Goal: Transaction & Acquisition: Purchase product/service

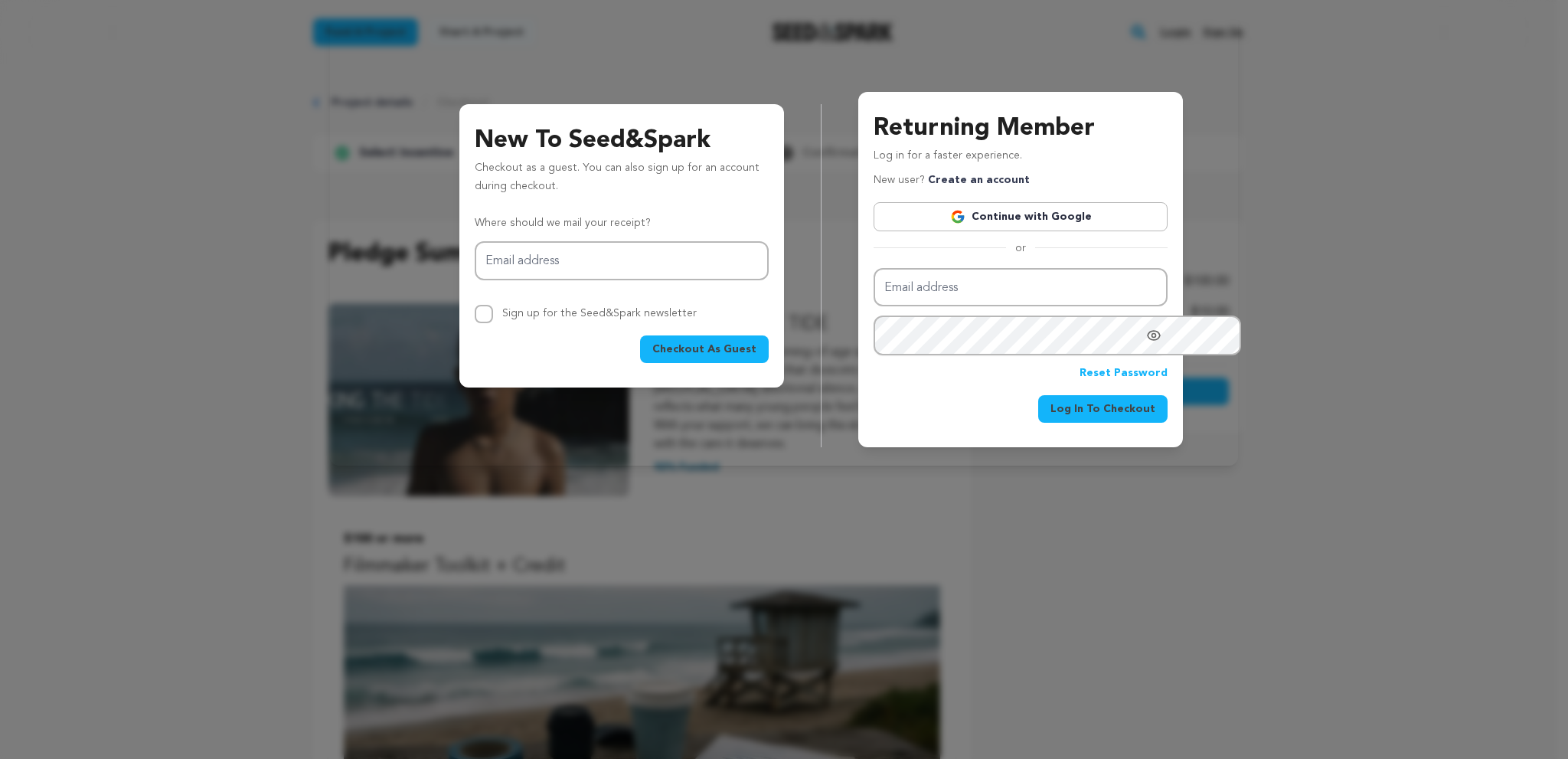
scroll to position [902, 0]
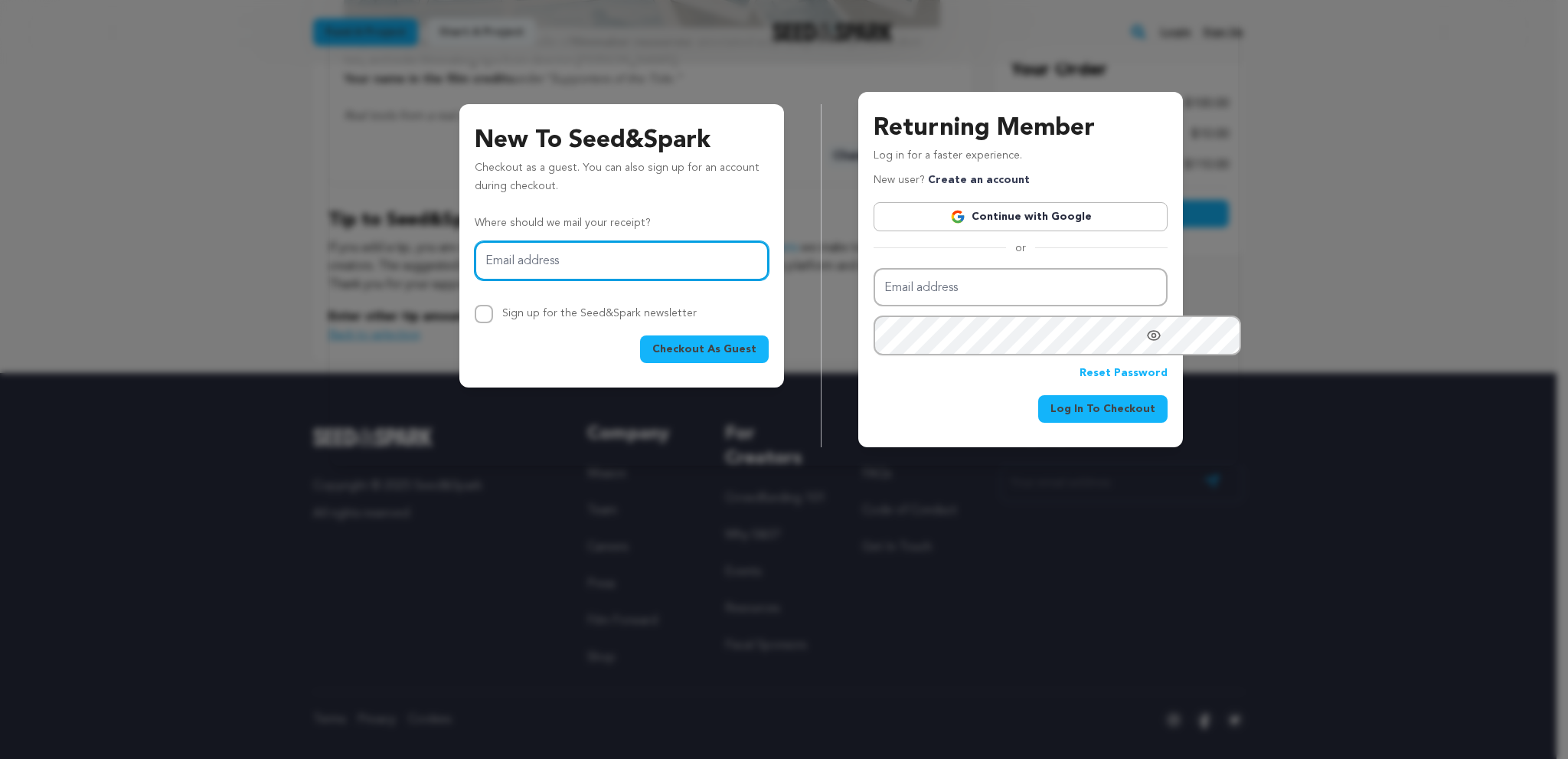
click at [475, 281] on input "Email address" at bounding box center [622, 261] width 294 height 39
type input "aaroncase1775+seesk@protonmail.com"
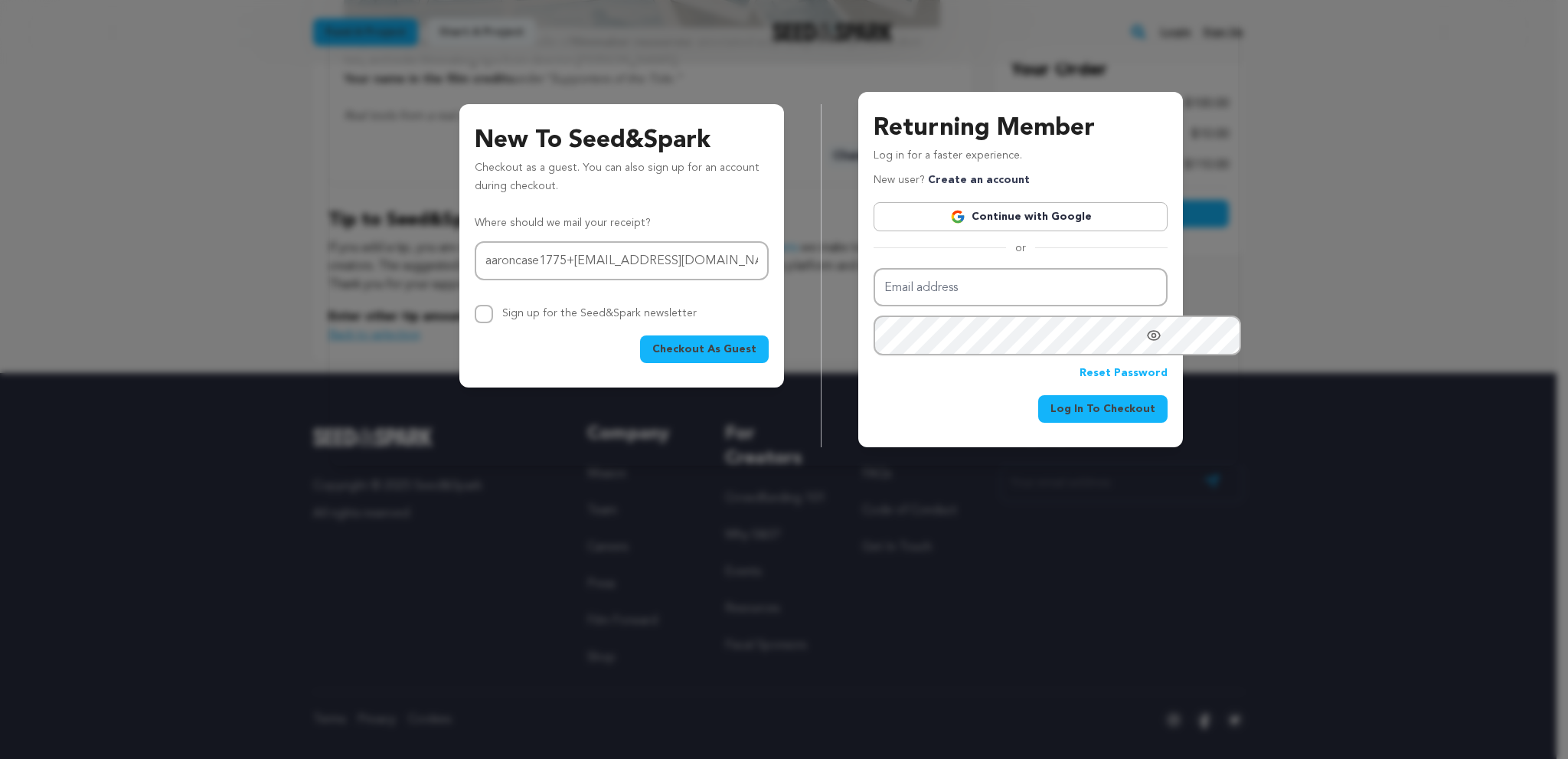
click at [653, 357] on span "Checkout As Guest" at bounding box center [704, 349] width 104 height 15
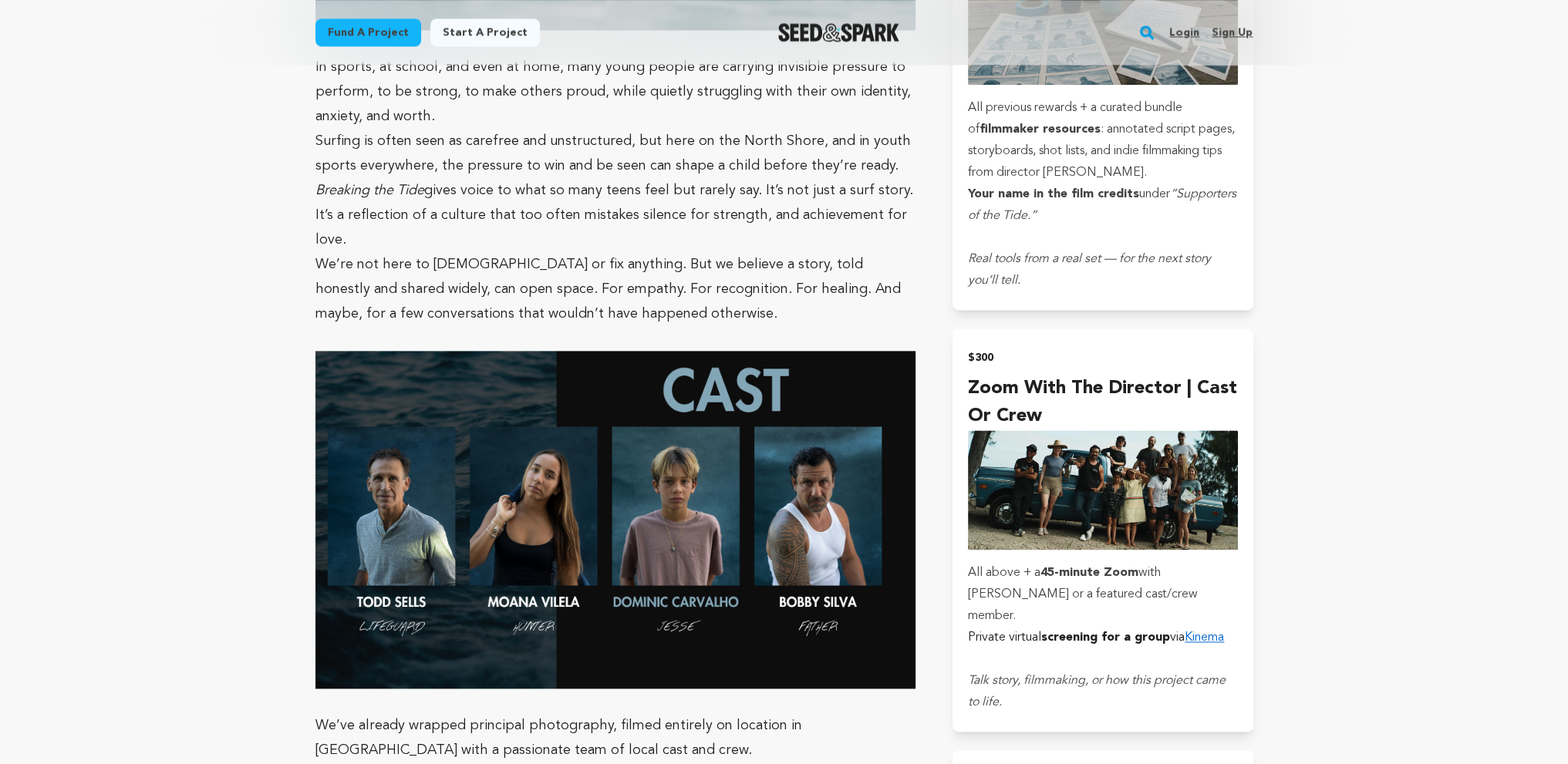
scroll to position [3225, 0]
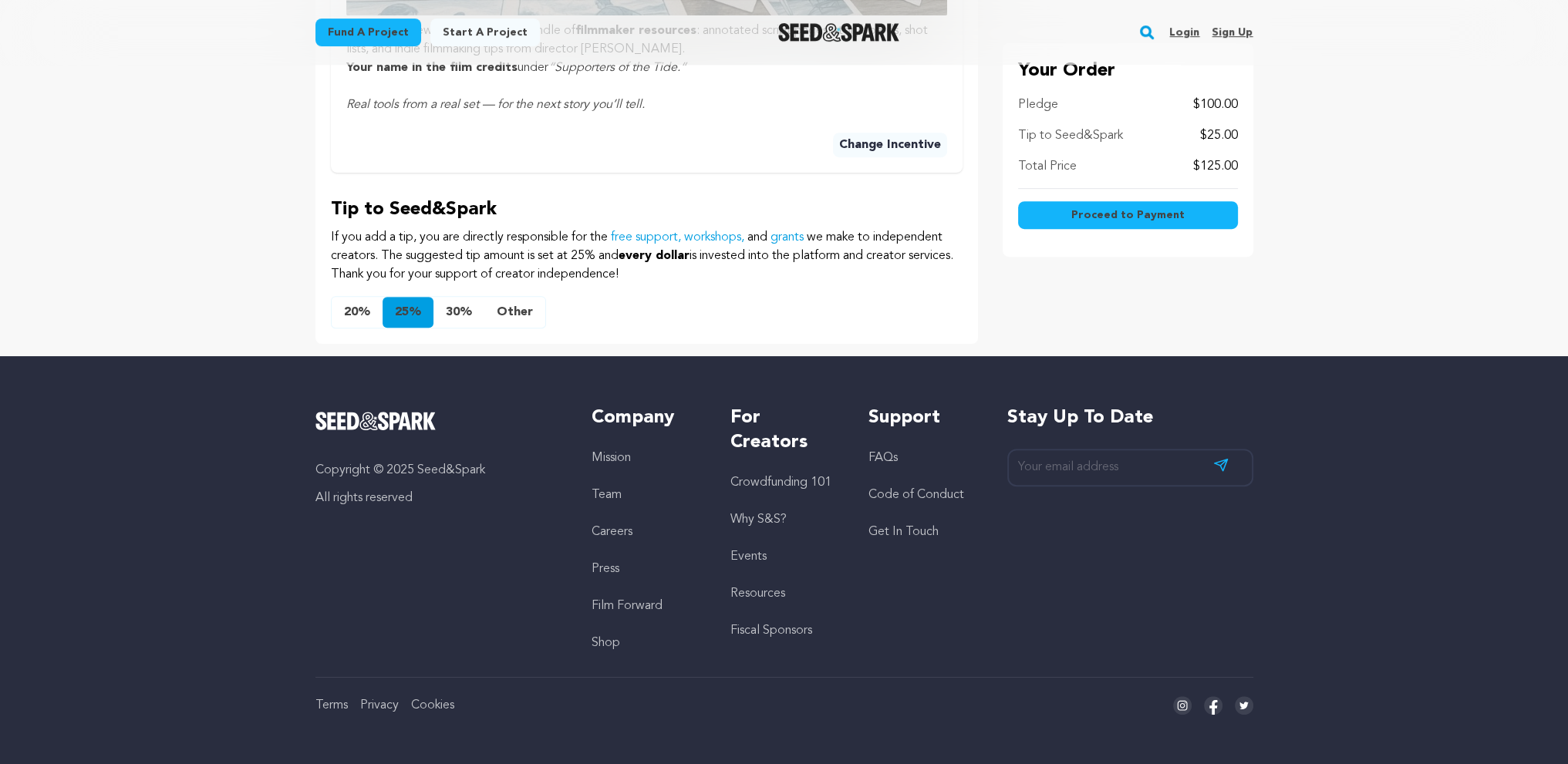
scroll to position [1293, 0]
click at [484, 296] on button "Other" at bounding box center [514, 312] width 61 height 31
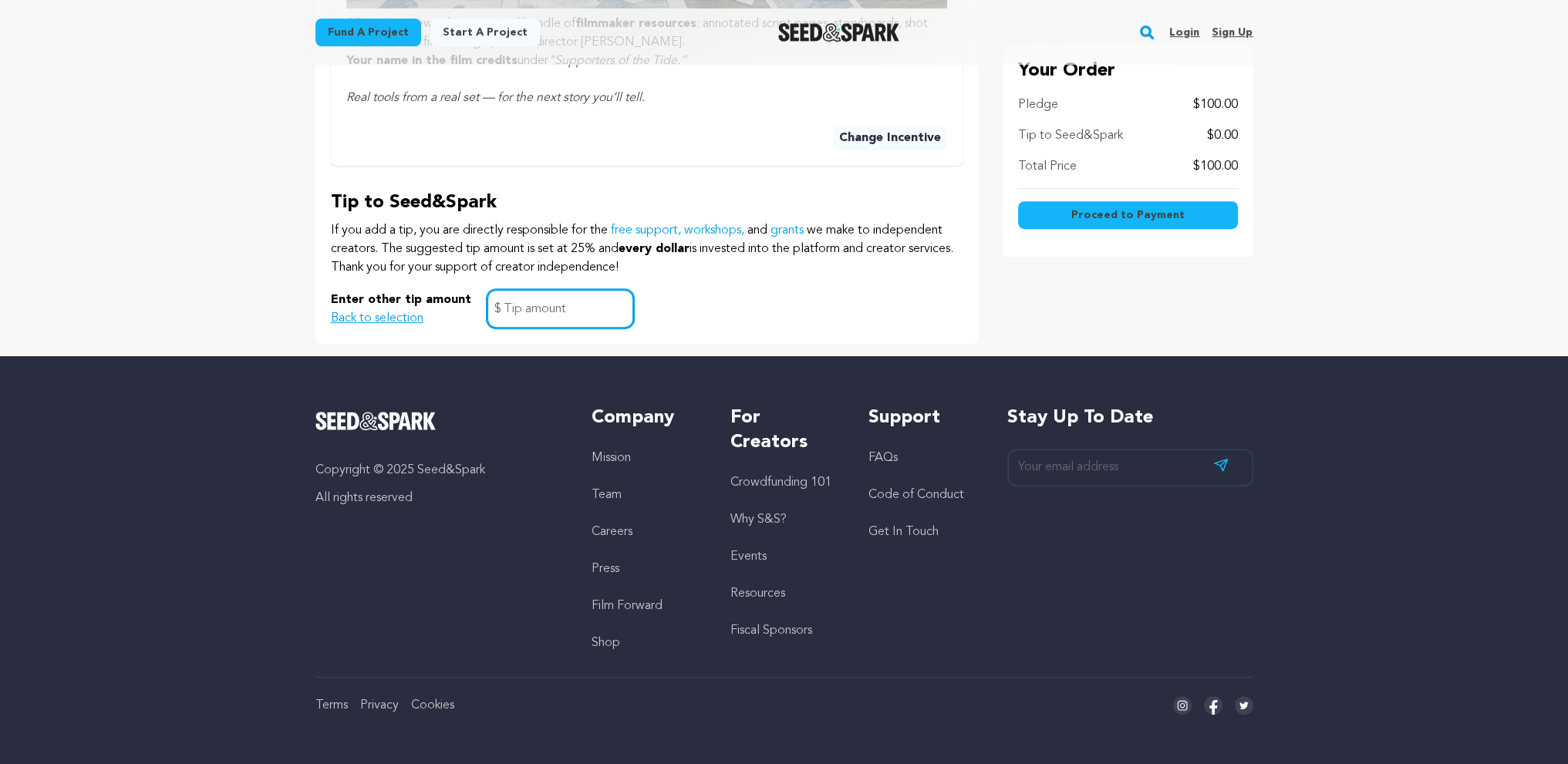
click at [487, 289] on input "text" at bounding box center [560, 308] width 147 height 39
type input "10"
click at [1185, 207] on span "Proceed to Payment" at bounding box center [1127, 215] width 113 height 15
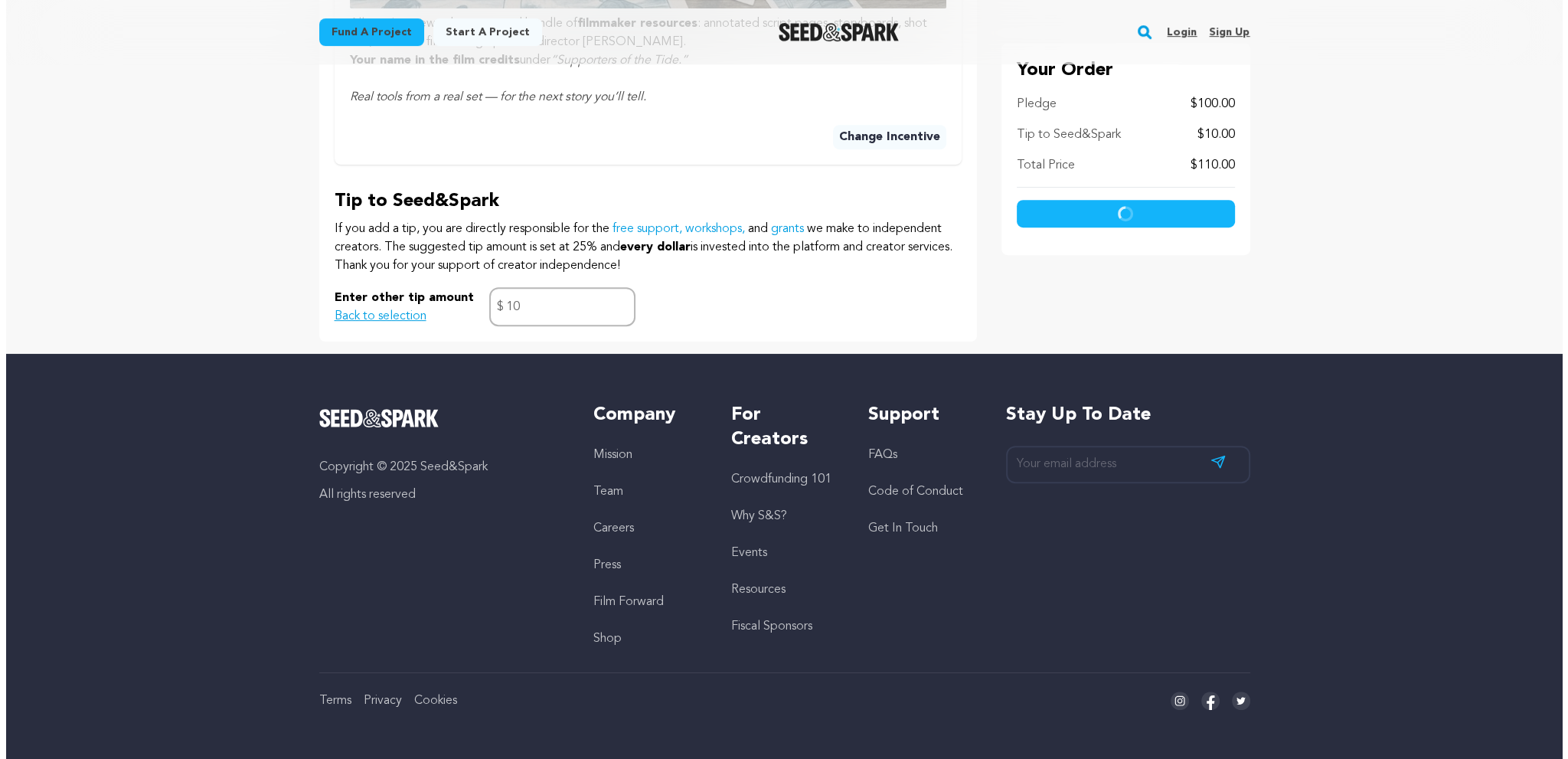
scroll to position [825, 0]
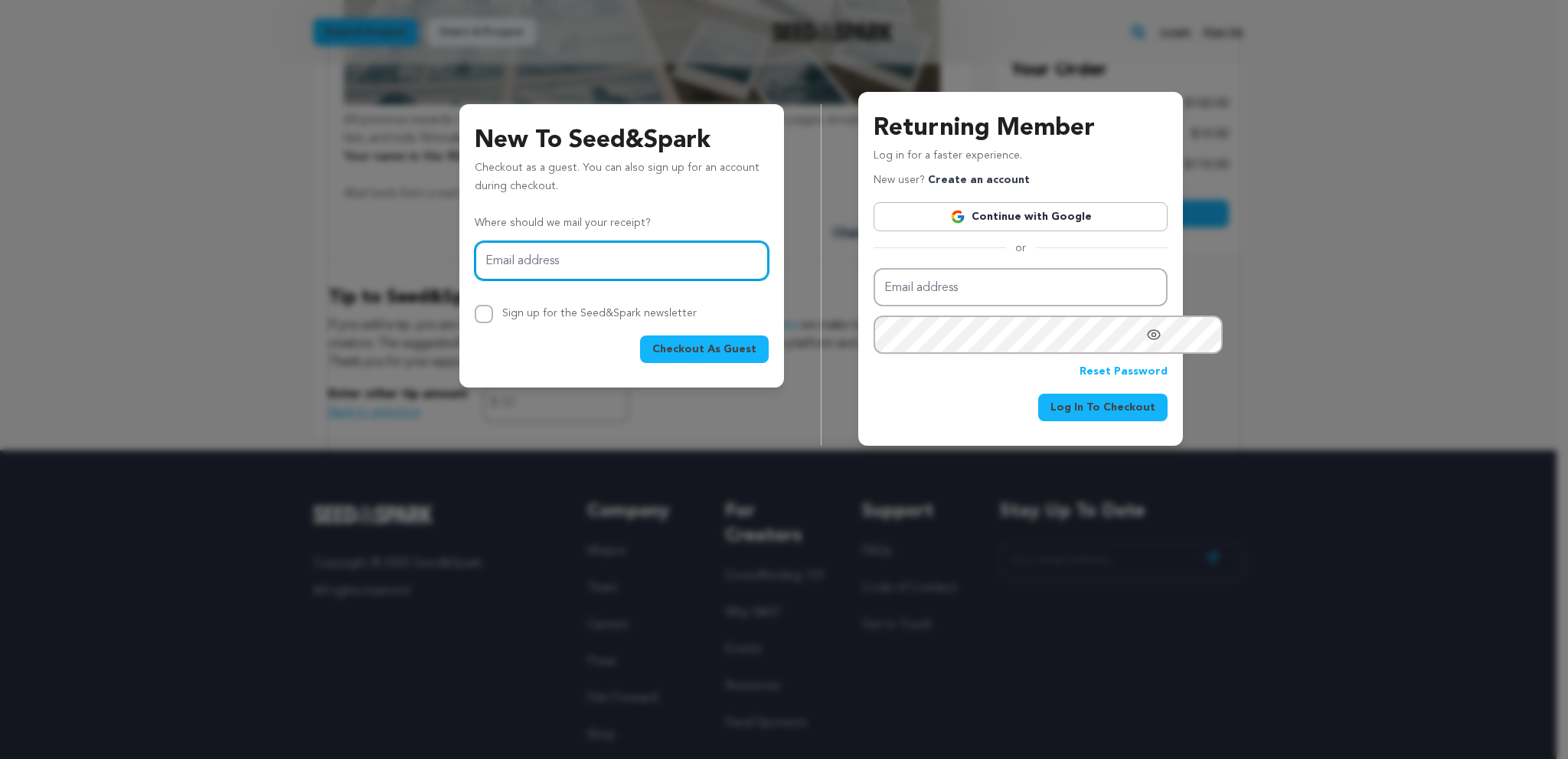
click at [646, 281] on input "Email address" at bounding box center [622, 261] width 294 height 39
paste input "aaroncase1775+seesk@protonmail.com"
click at [526, 281] on input "aaroncase1775+seesk@protonmail.com" at bounding box center [622, 261] width 294 height 39
type input "aaroncase1775+sees@protonmail.com"
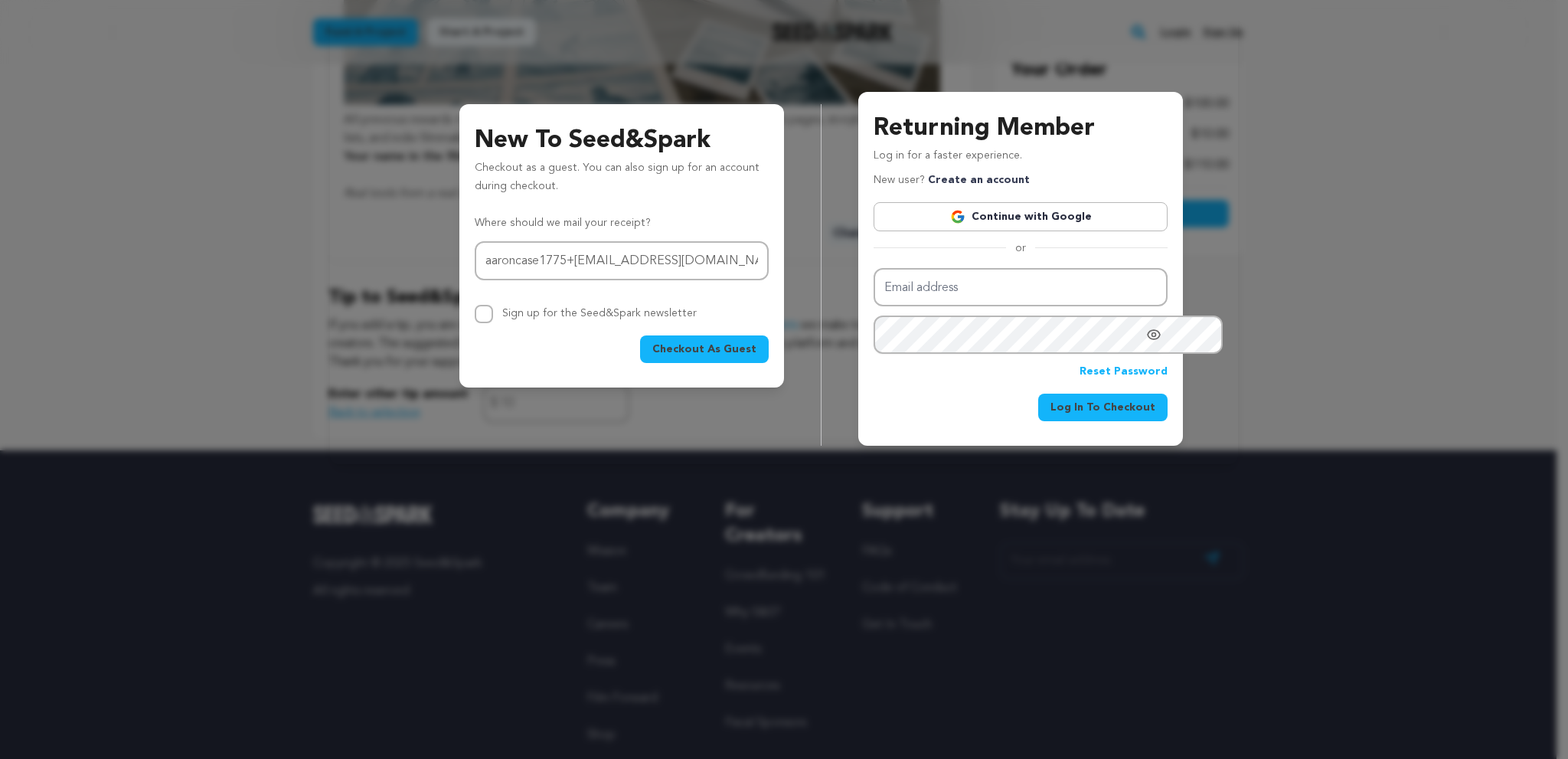
click at [694, 357] on span "Checkout As Guest" at bounding box center [704, 349] width 104 height 15
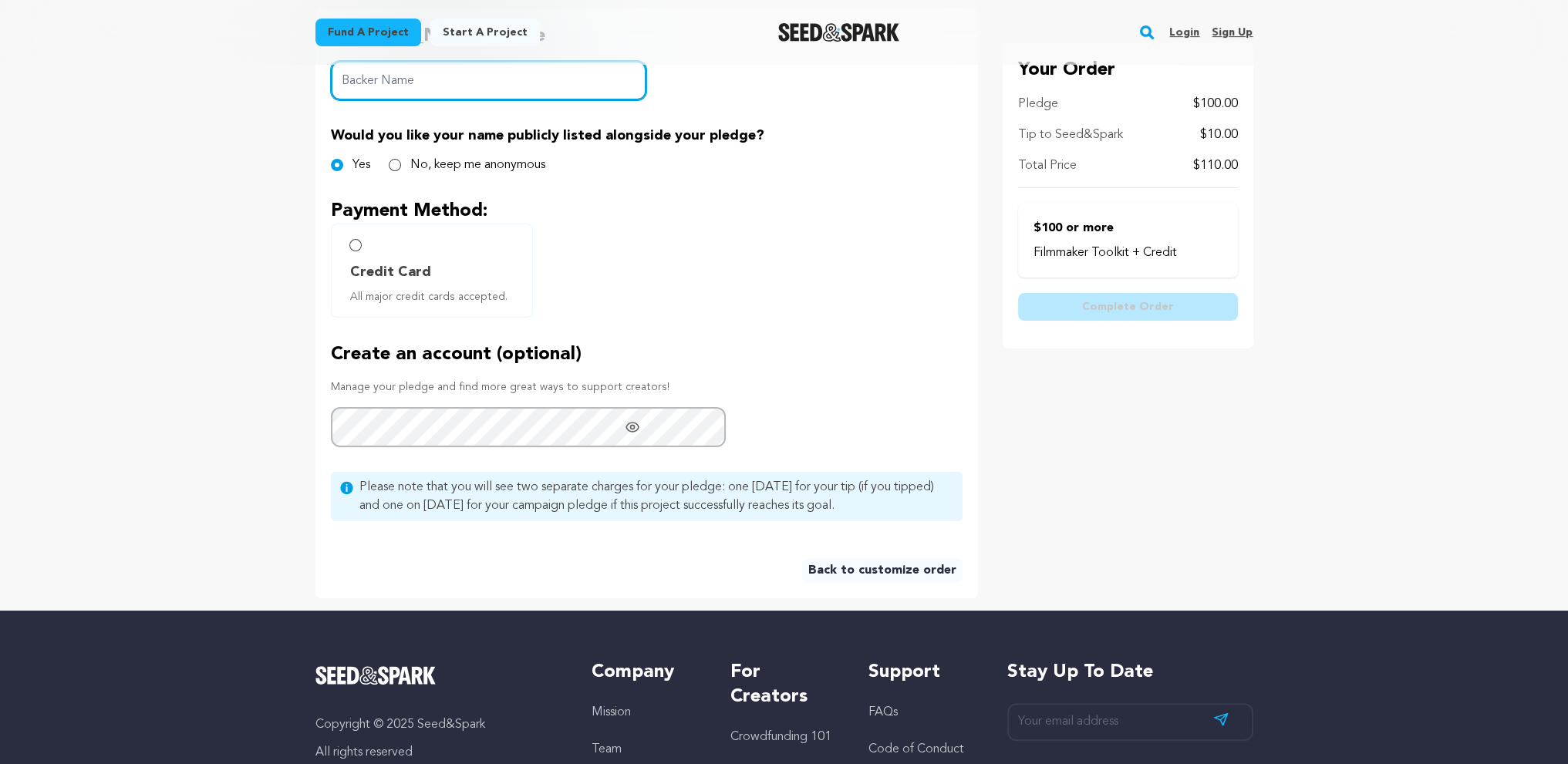
scroll to position [385, 0]
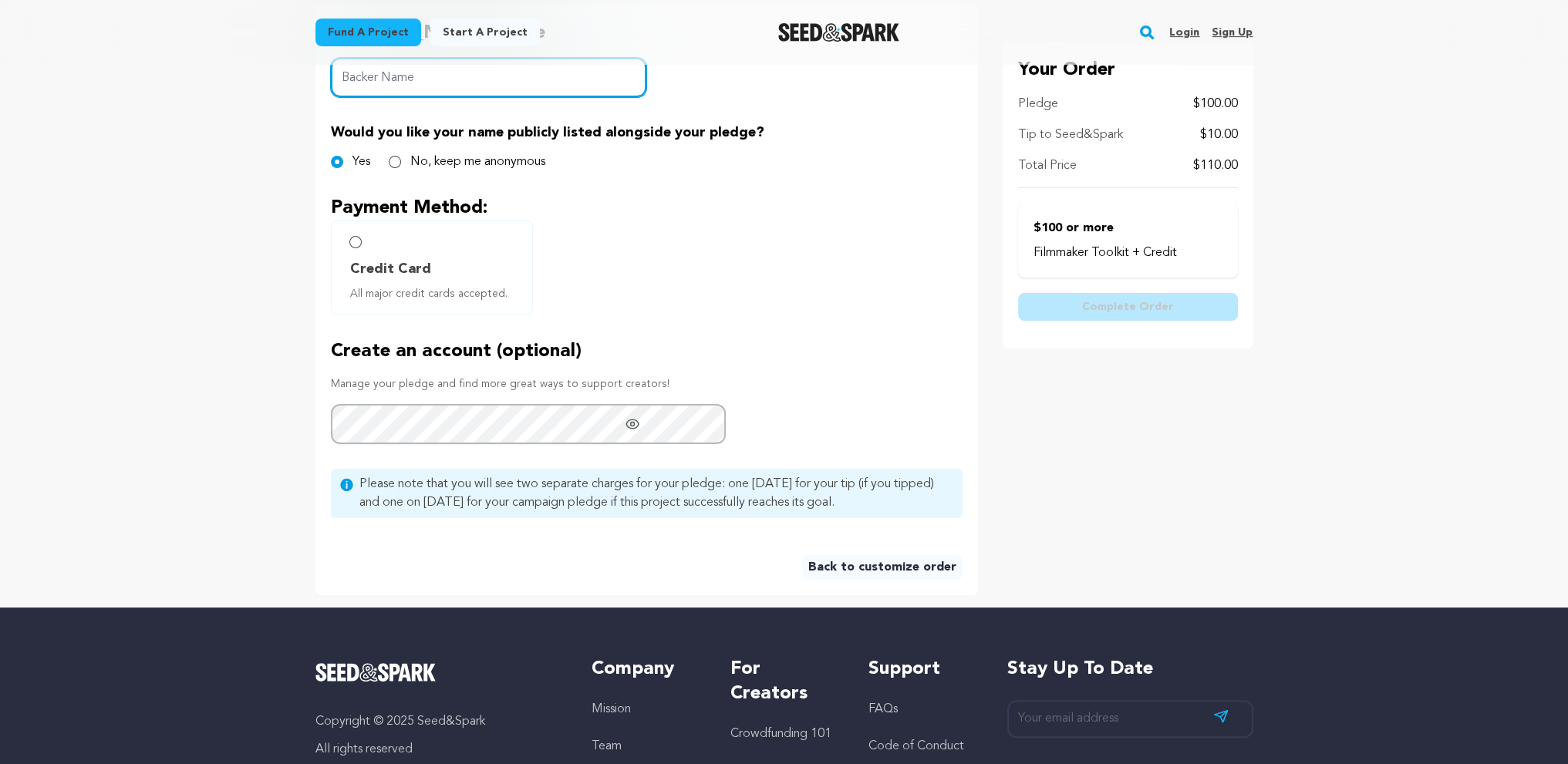
click at [451, 97] on input "Backer Name" at bounding box center [489, 77] width 316 height 39
type input "[PERSON_NAME]"
click at [350, 280] on span "Credit Card" at bounding box center [390, 269] width 81 height 22
radio input "true"
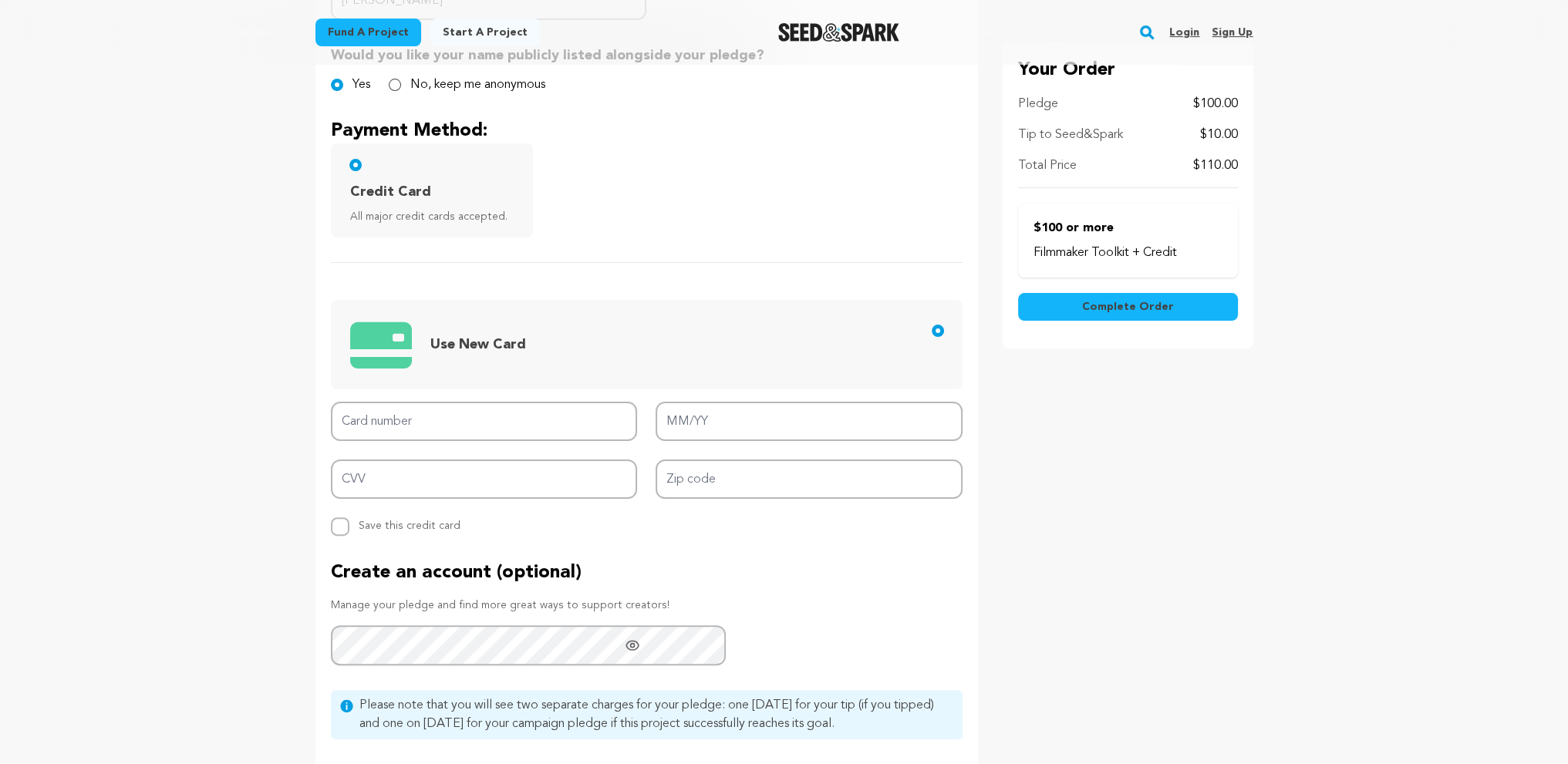
scroll to position [1079, 0]
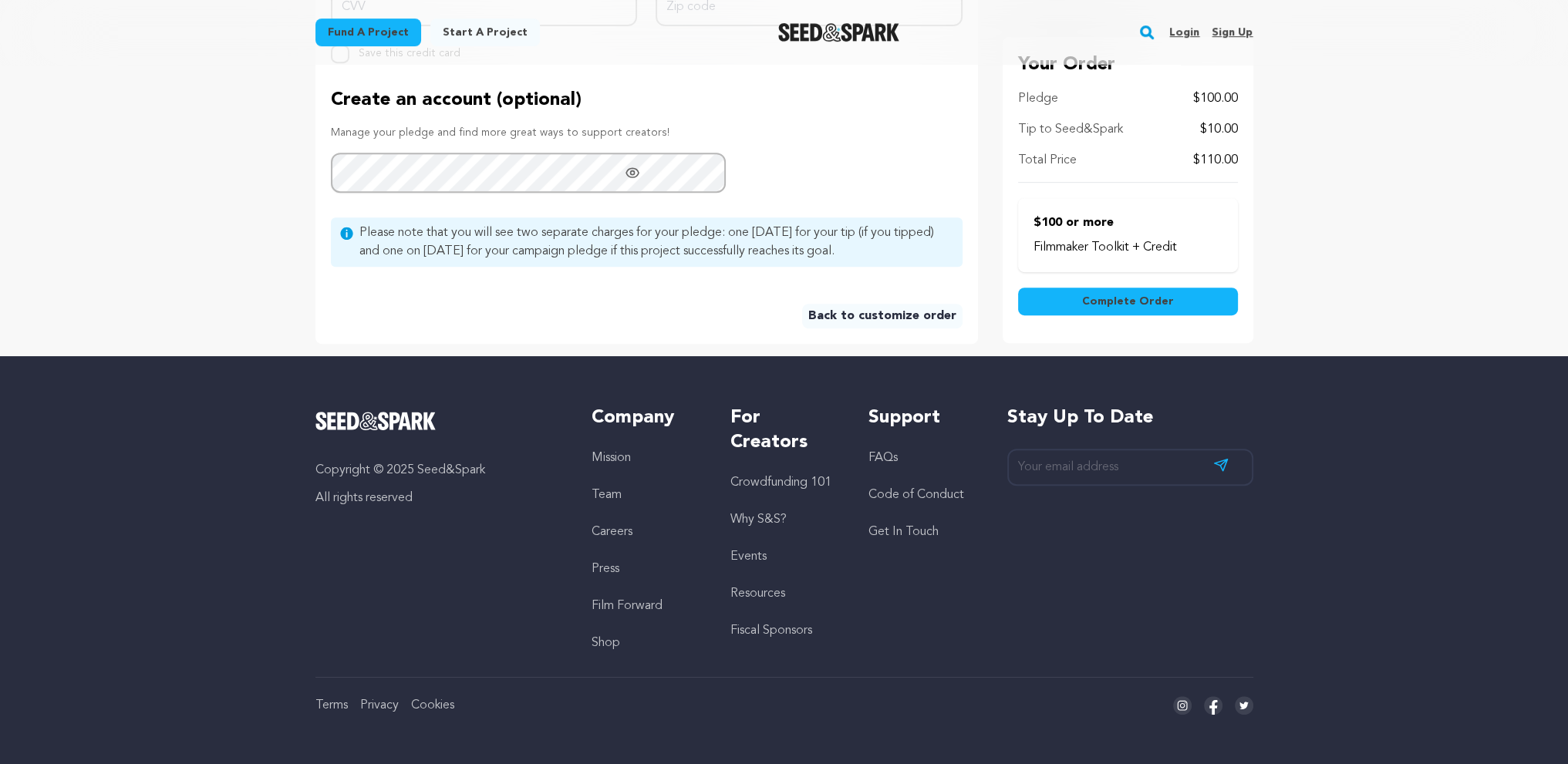
click at [911, 328] on link "Back to customize order" at bounding box center [882, 316] width 160 height 25
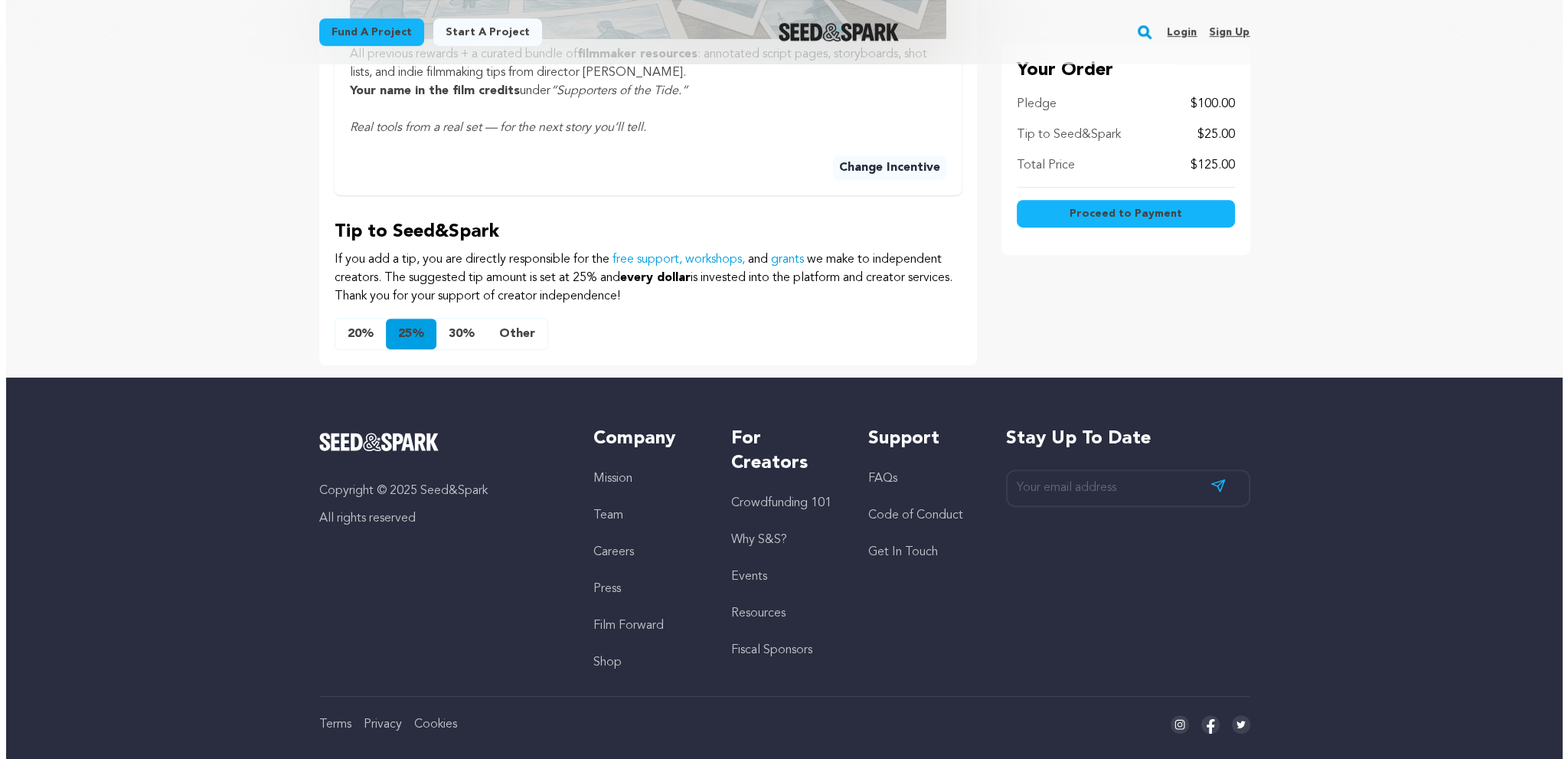
scroll to position [901, 0]
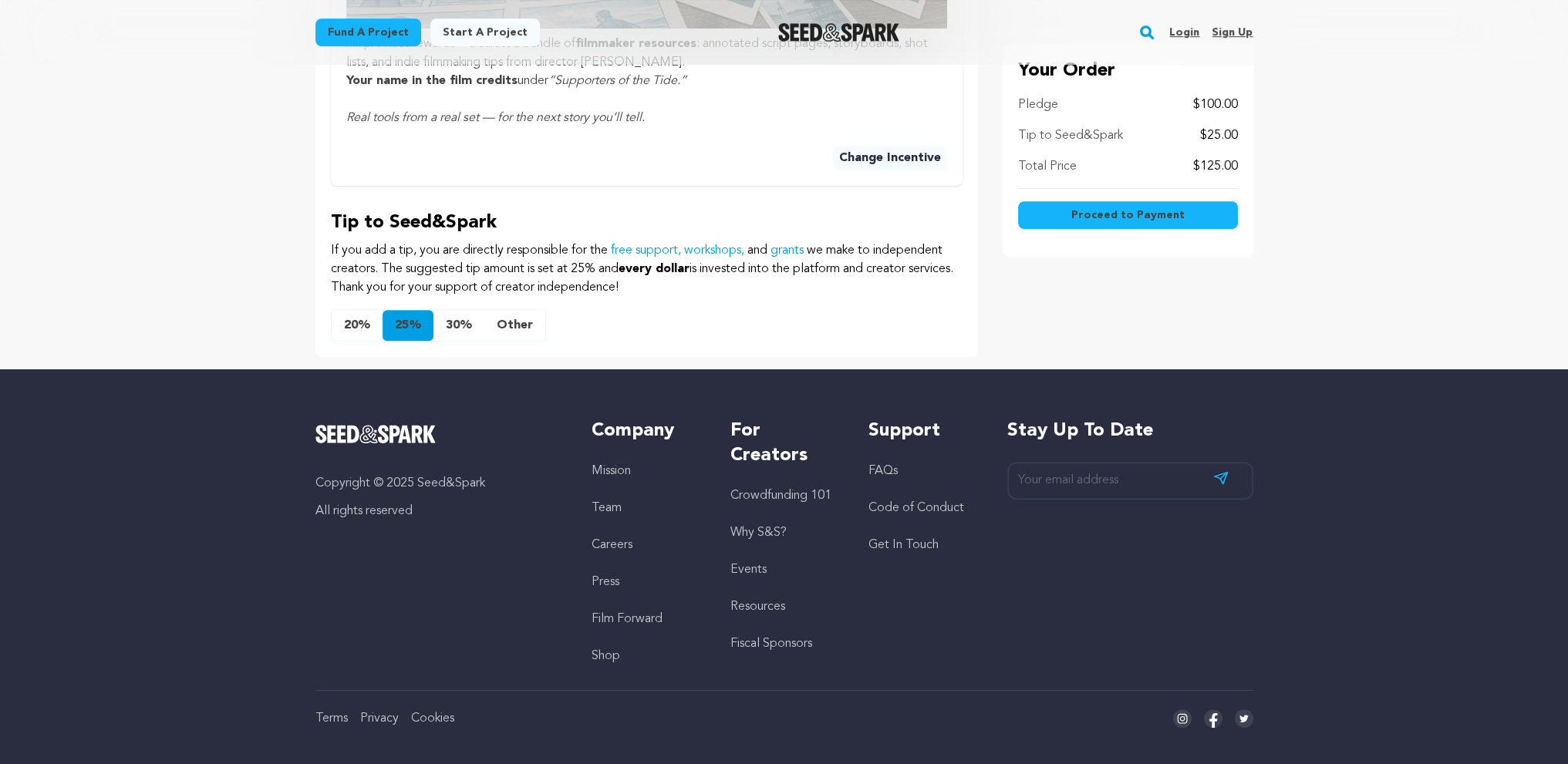
click at [484, 341] on button "Other" at bounding box center [514, 325] width 61 height 31
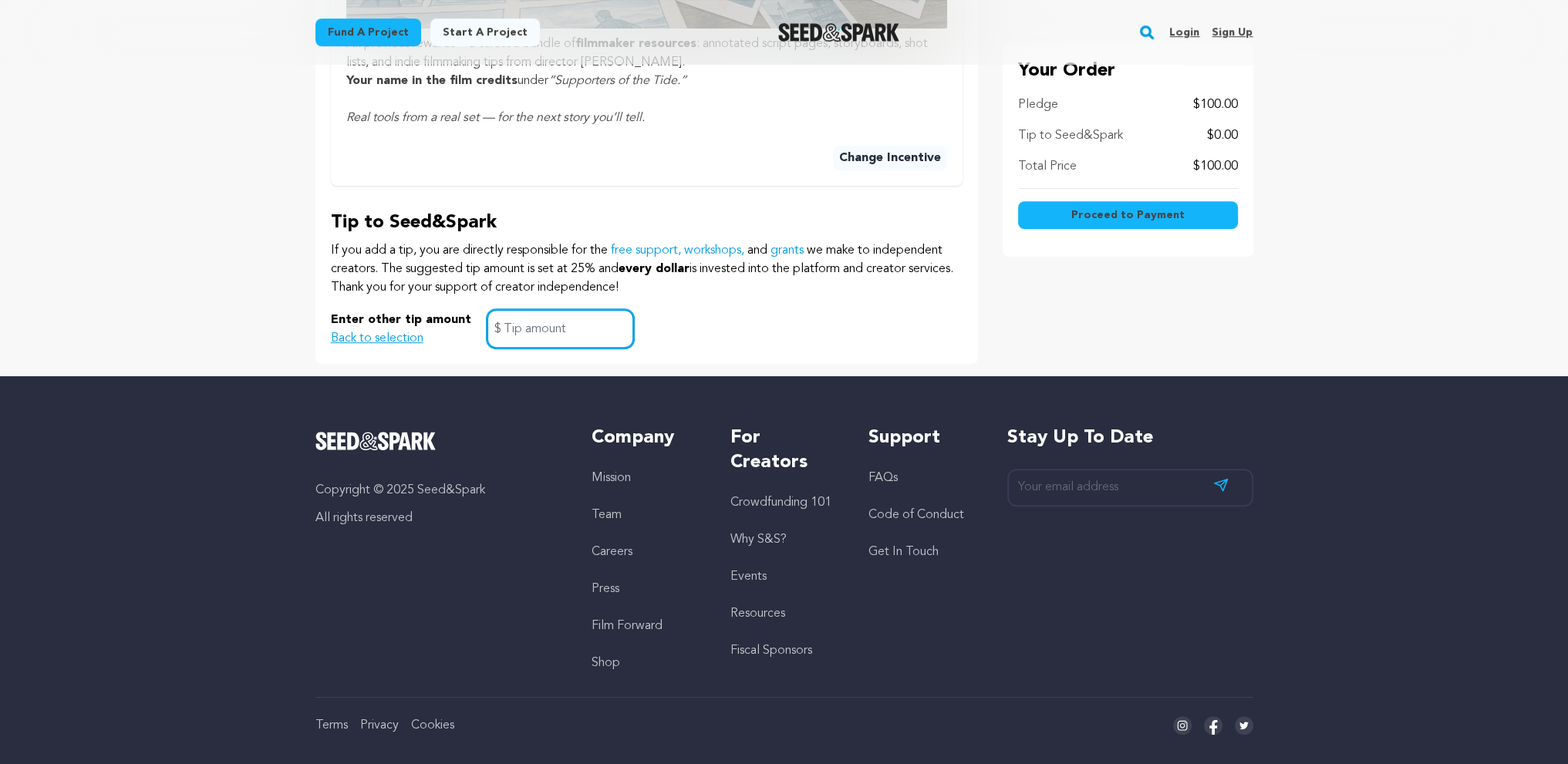
click at [486, 348] on input "text" at bounding box center [560, 328] width 147 height 39
type input "5"
click at [1170, 223] on span "Proceed to Payment" at bounding box center [1127, 215] width 113 height 15
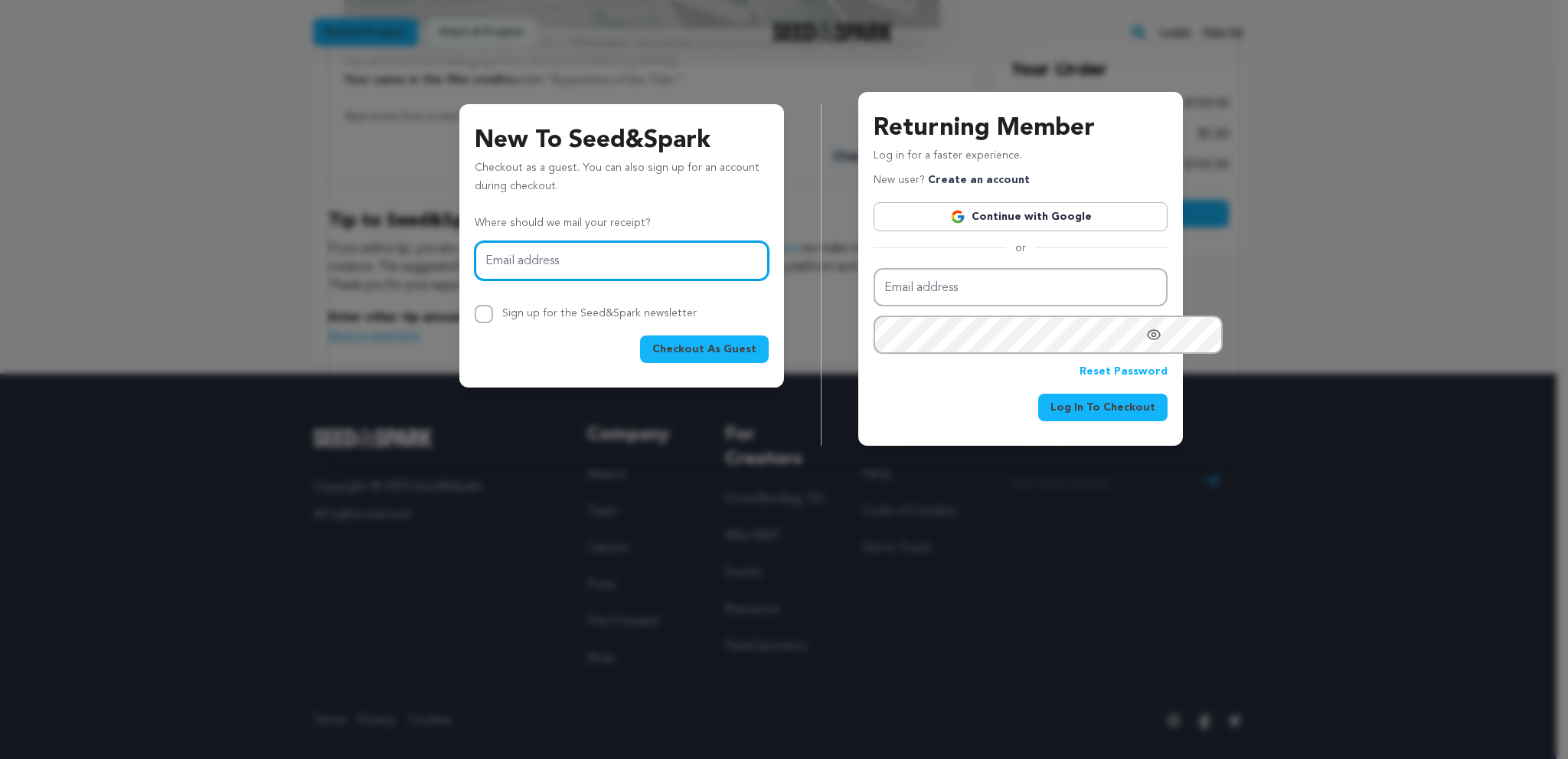
click at [638, 281] on input "Email address" at bounding box center [622, 261] width 294 height 39
paste input "aaroncase1775+[EMAIL_ADDRESS][DOMAIN_NAME]"
type input "aaroncase1775+[EMAIL_ADDRESS][DOMAIN_NAME]"
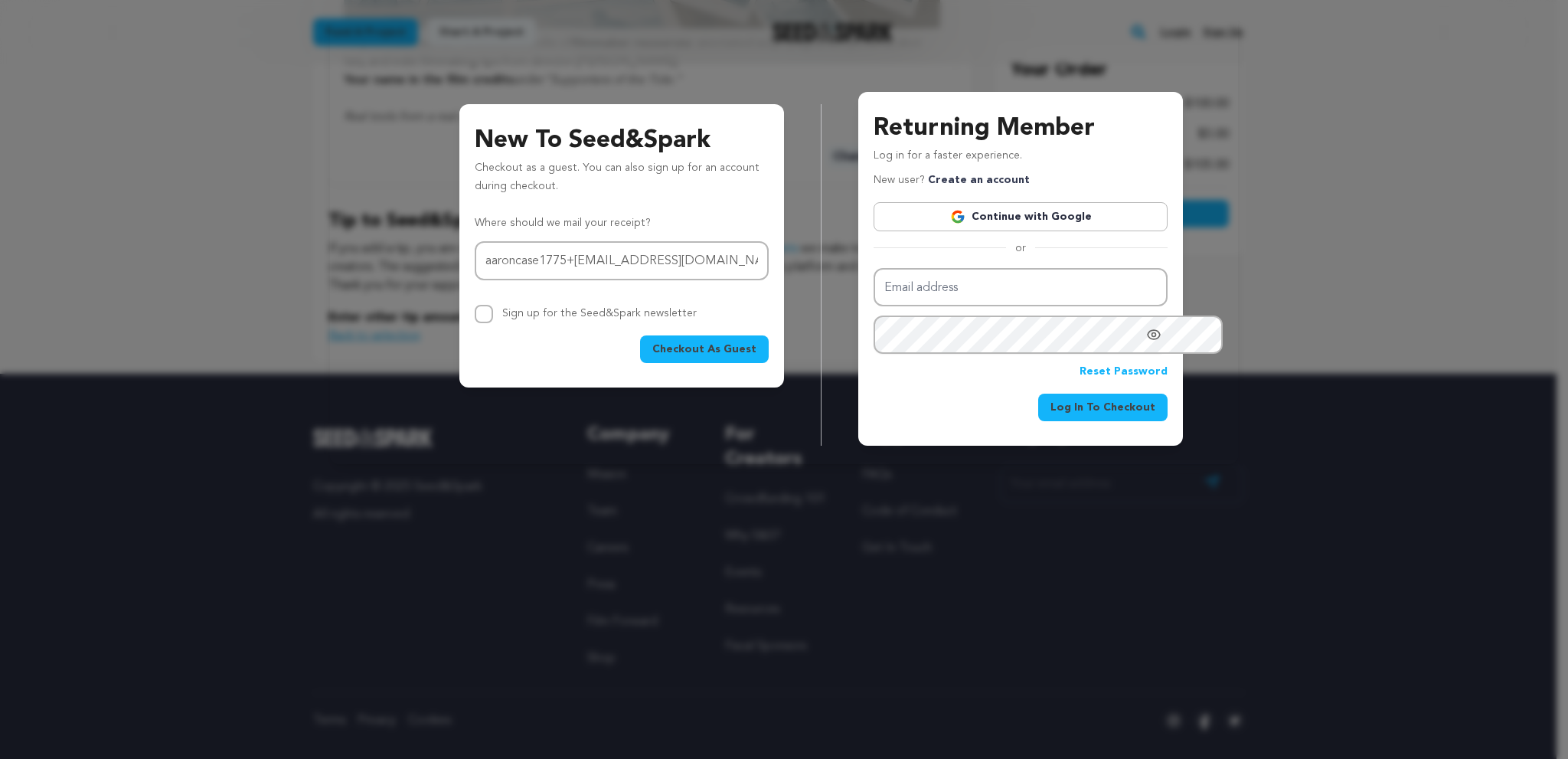
click at [681, 357] on span "Checkout As Guest" at bounding box center [704, 349] width 104 height 15
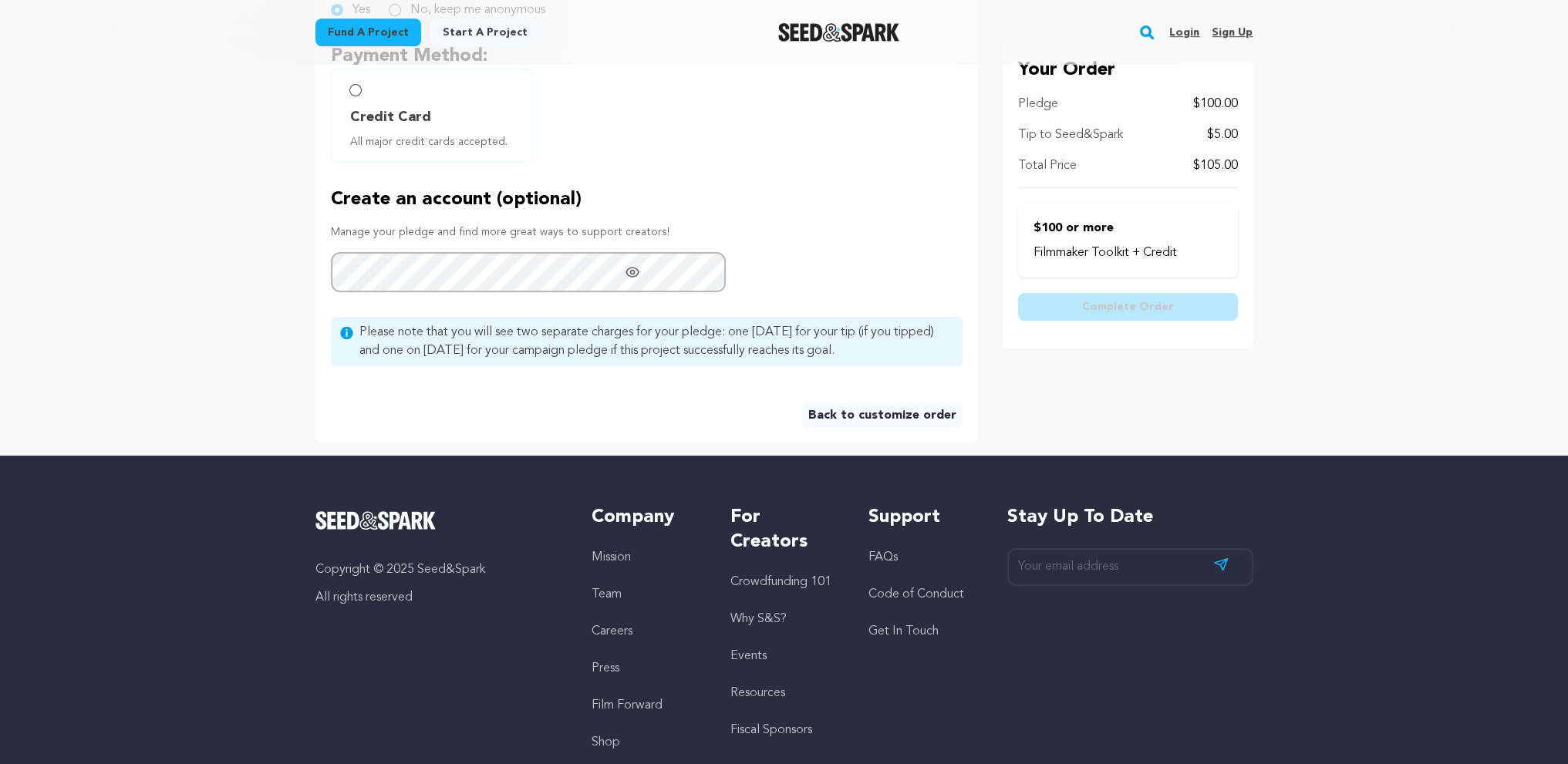
scroll to position [540, 0]
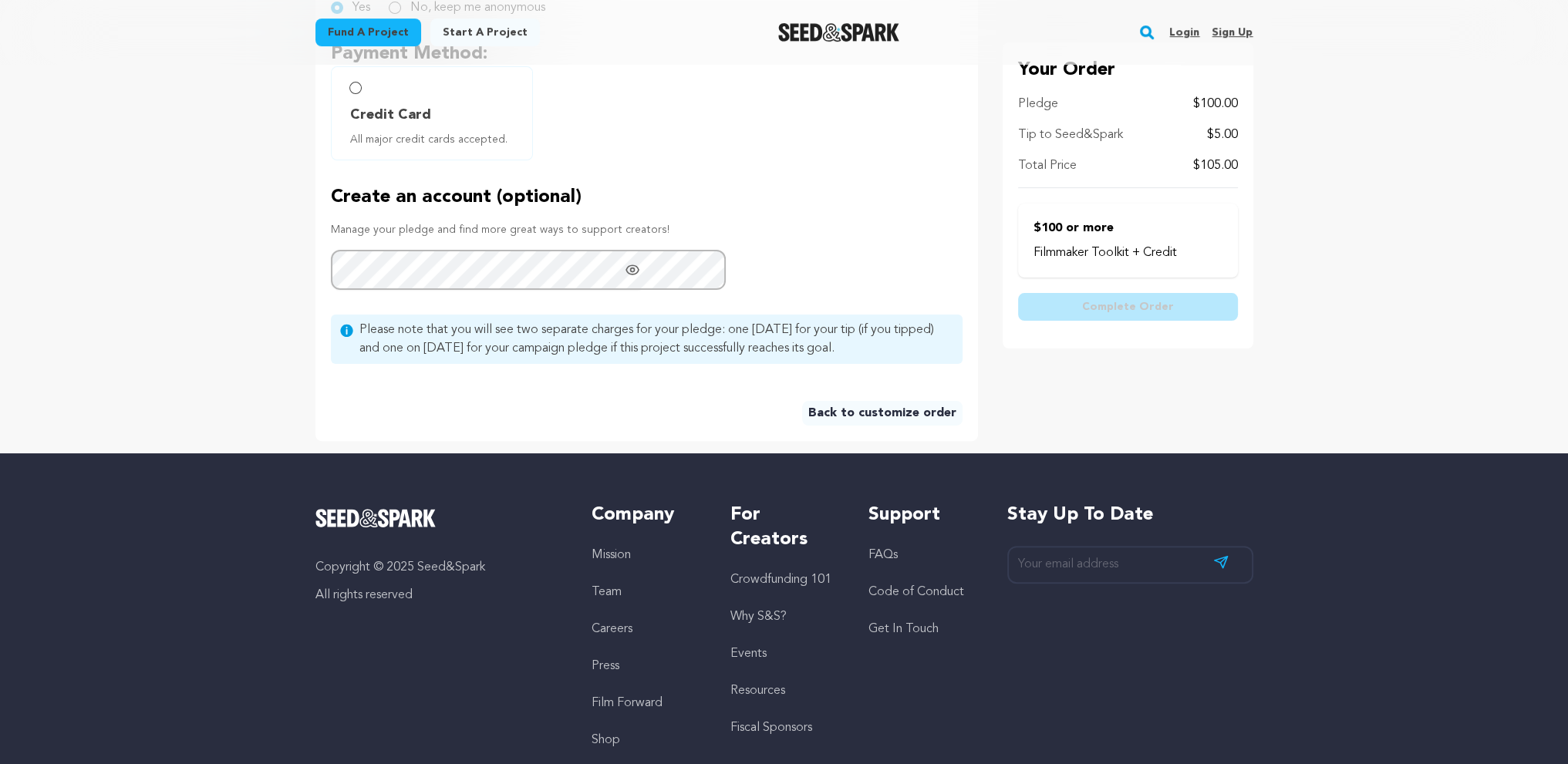
type input "[PERSON_NAME]"
click at [350, 125] on span "Credit Card" at bounding box center [390, 115] width 81 height 22
radio input "true"
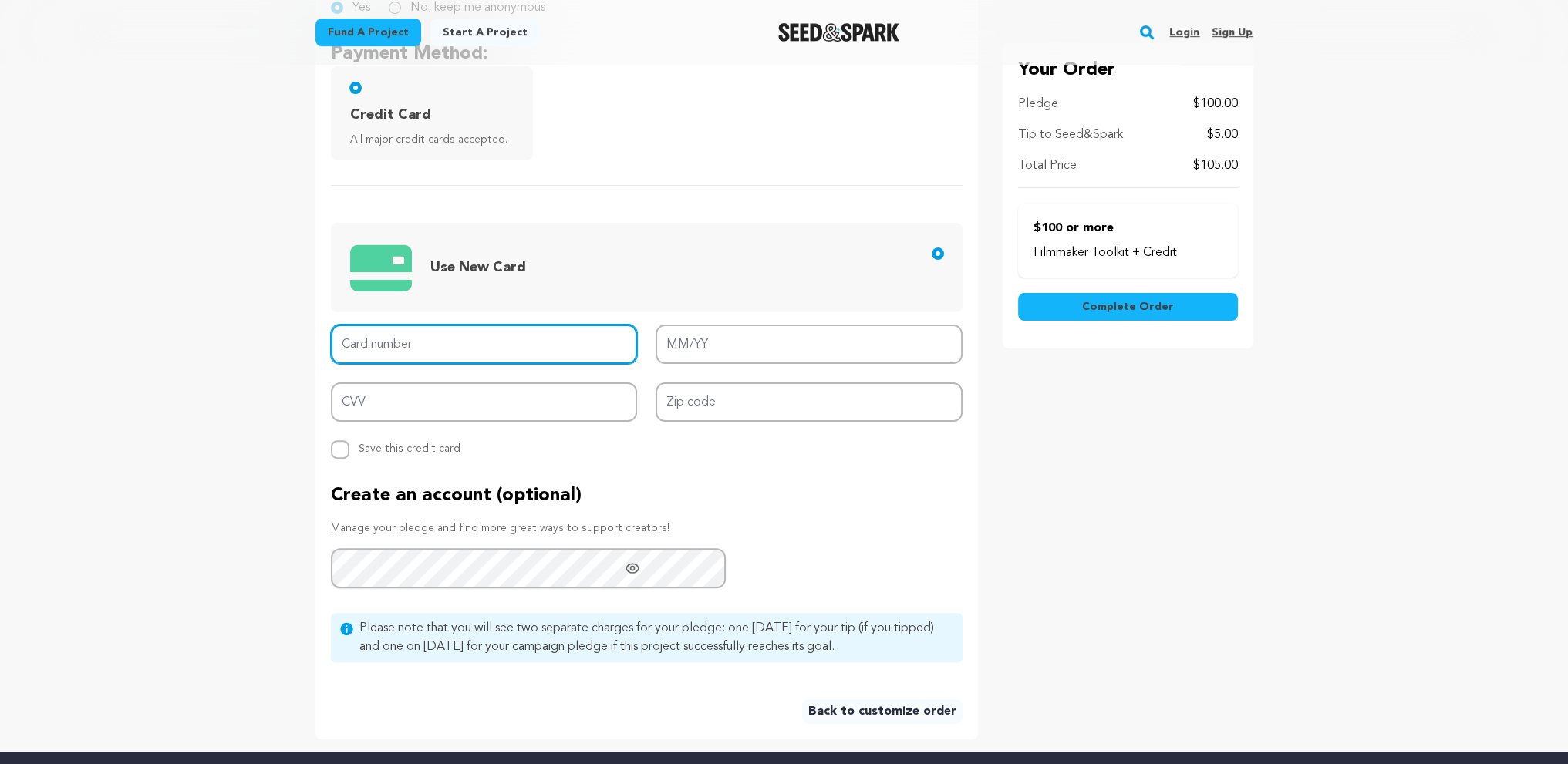
click at [362, 364] on input "Card number" at bounding box center [484, 344] width 307 height 39
type input "4060 9552 1744 7535"
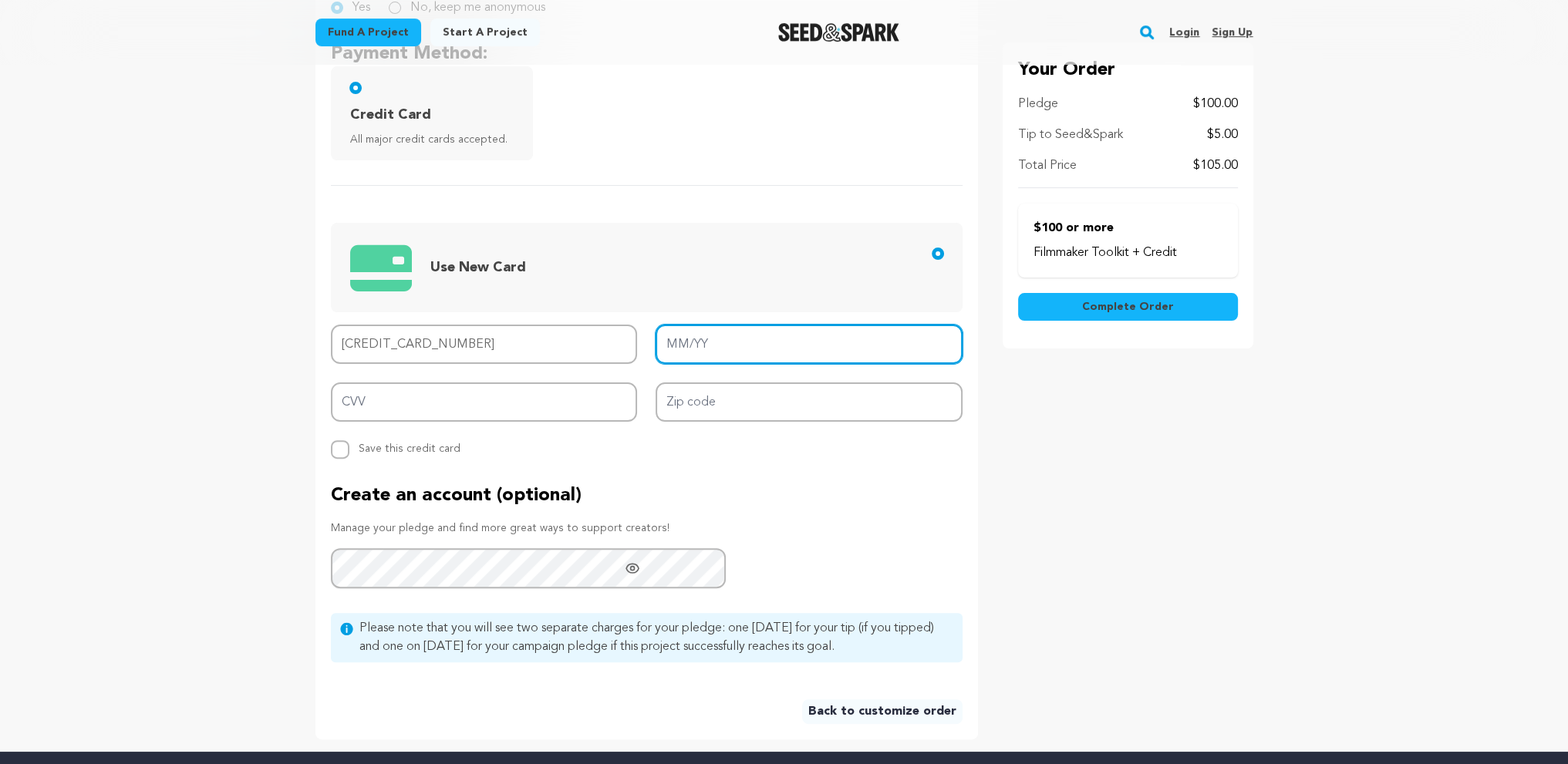
click at [660, 364] on input "MM/YY" at bounding box center [809, 344] width 307 height 39
type input "01/27"
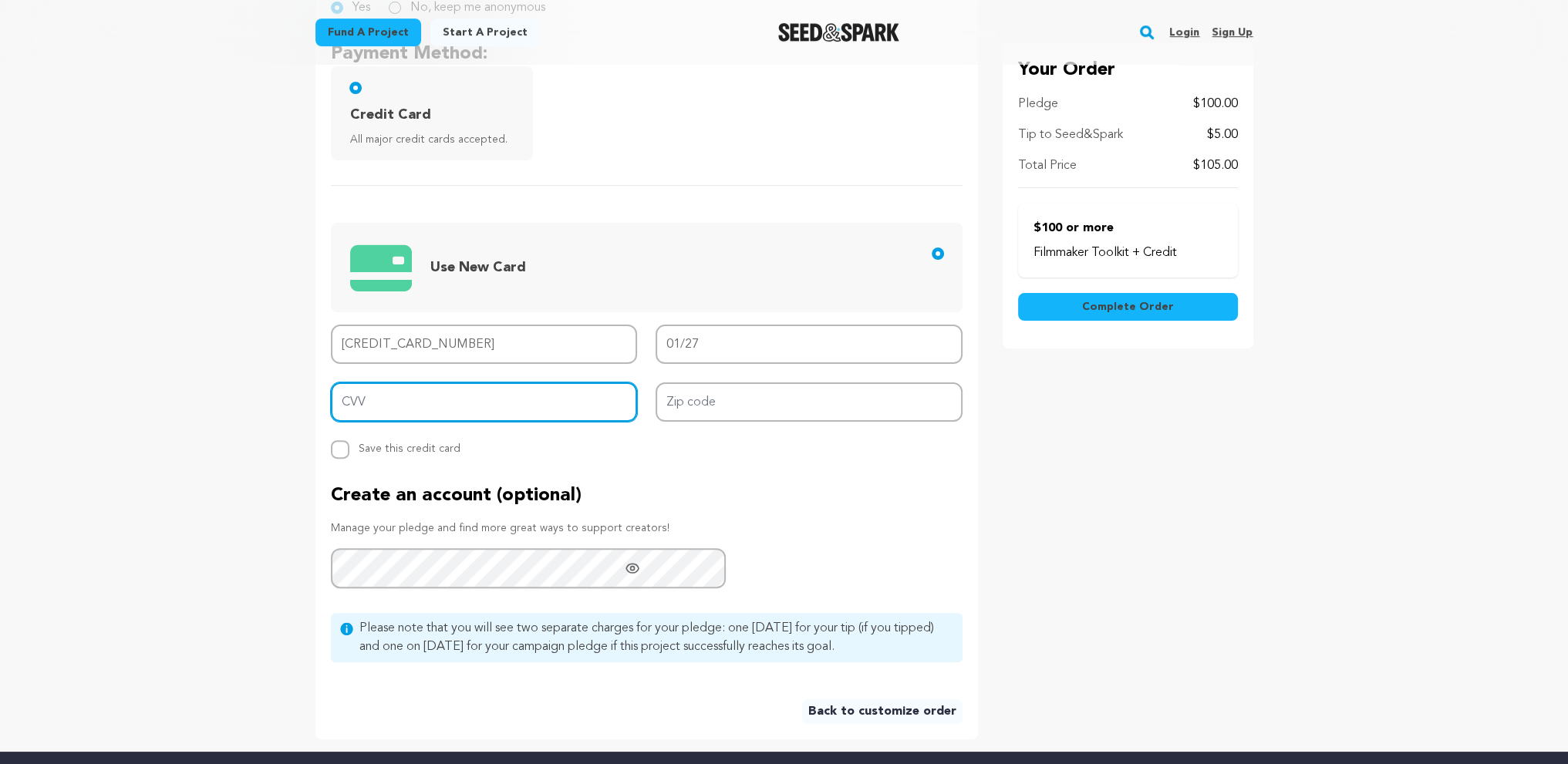
click at [421, 422] on input "CVV" at bounding box center [484, 402] width 307 height 39
type input "092"
click at [762, 459] on div "Card number 4060 9552 1744 7535 MM/YY 01/27 CVV 092 Zip code Replace saved cred…" at bounding box center [647, 391] width 632 height 134
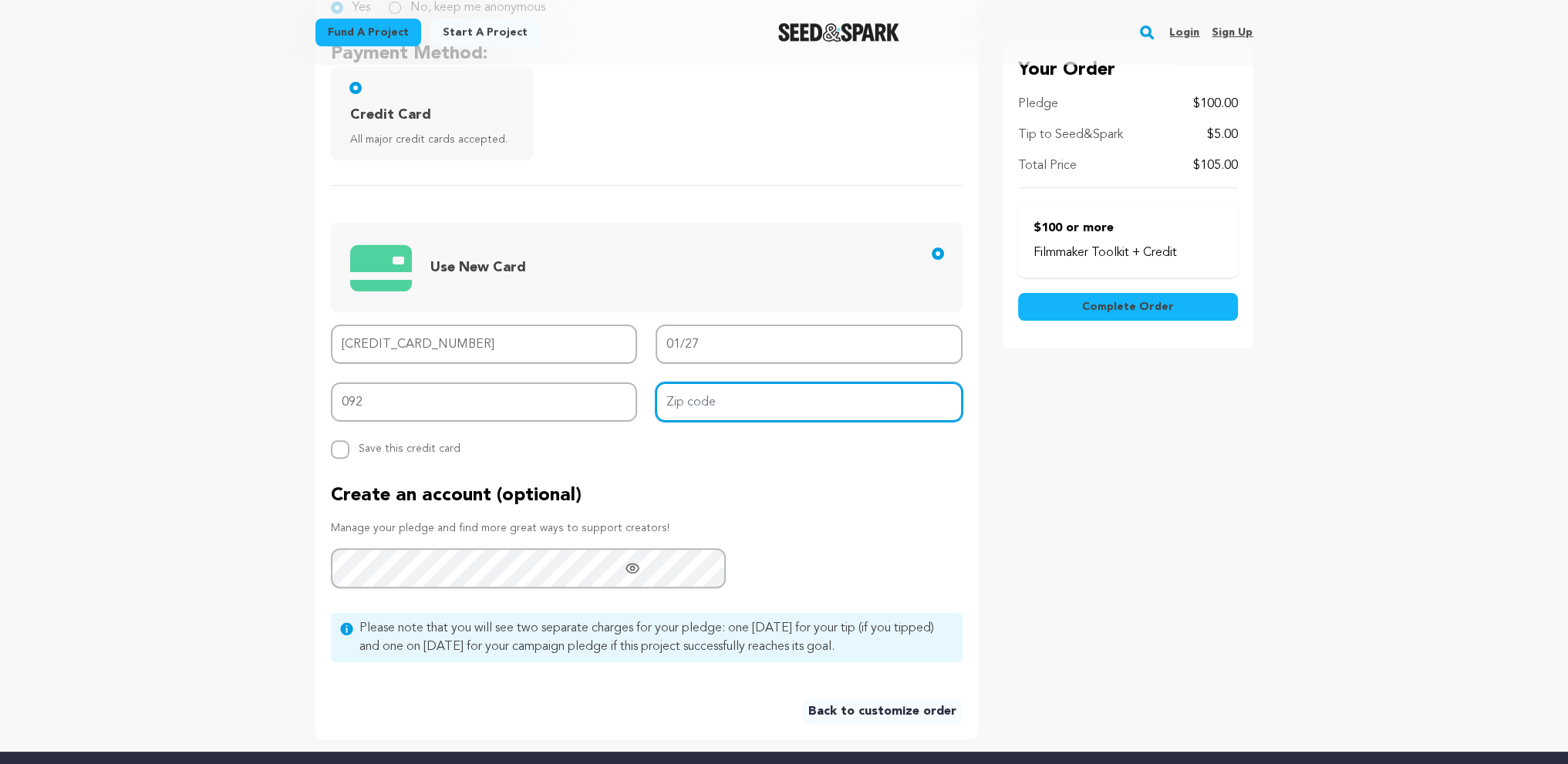
click at [754, 422] on input "Zip code" at bounding box center [809, 402] width 307 height 39
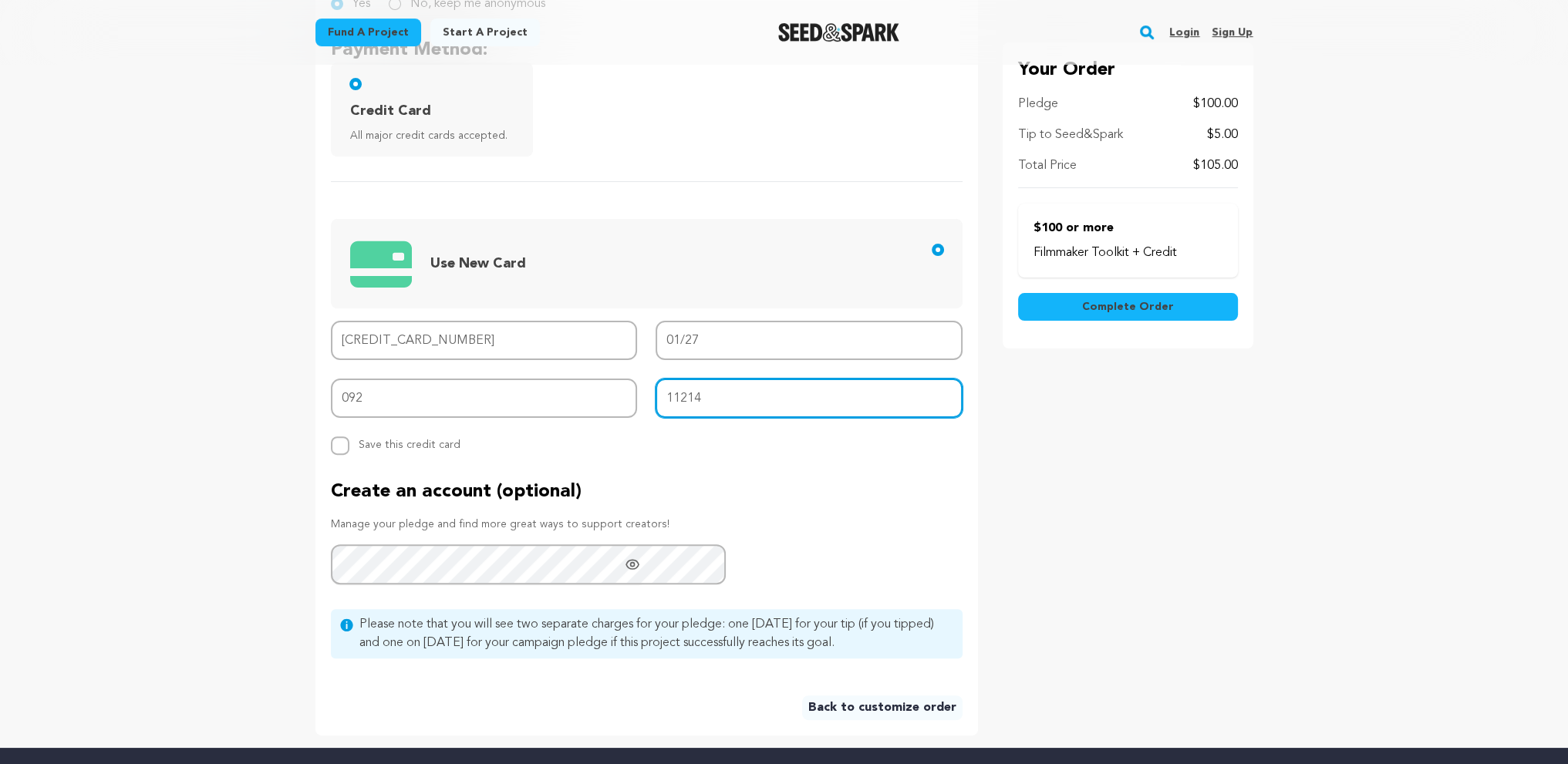
scroll to position [385, 0]
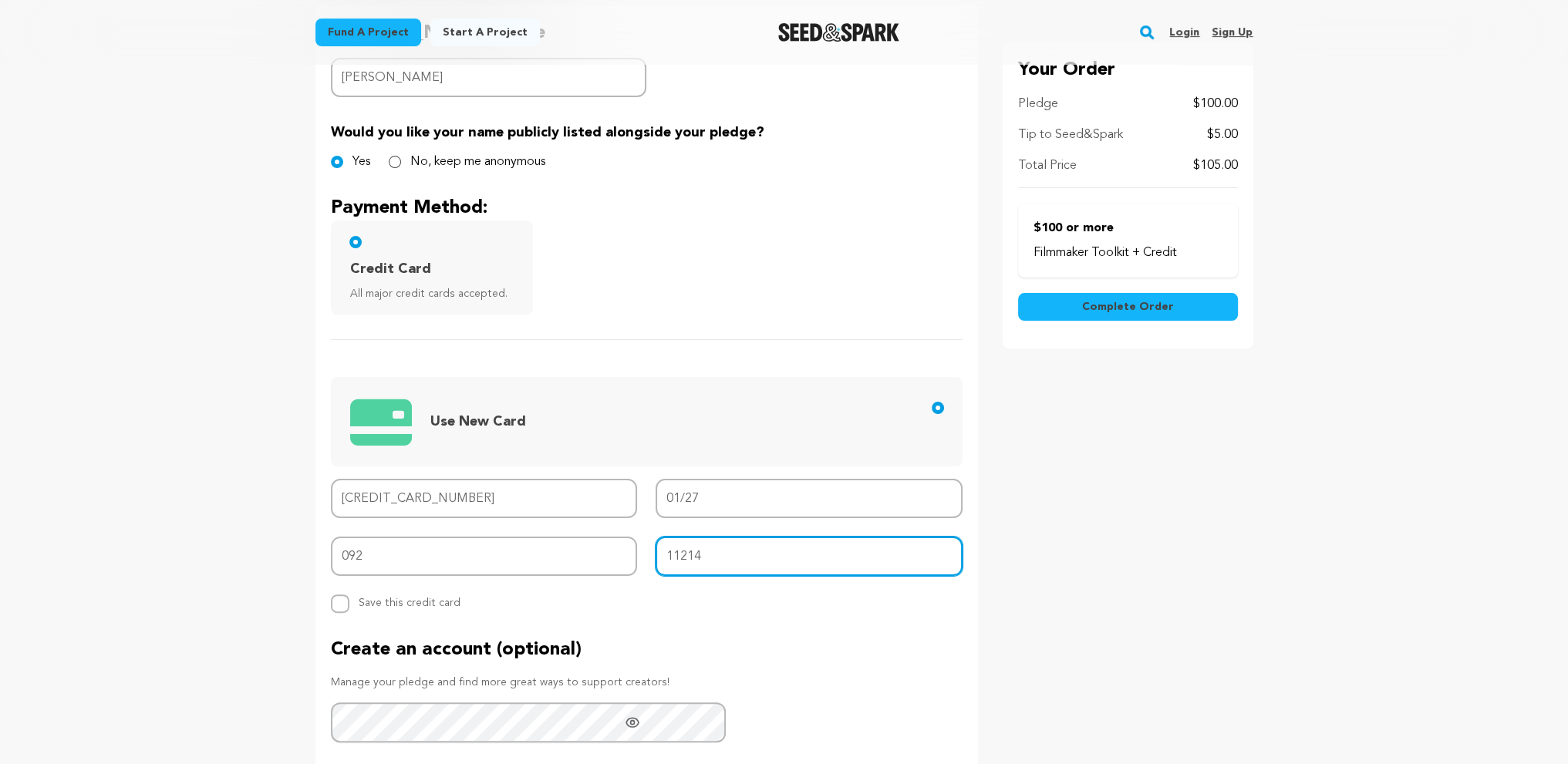
type input "11214"
click at [1174, 315] on span "Complete Order" at bounding box center [1127, 307] width 92 height 15
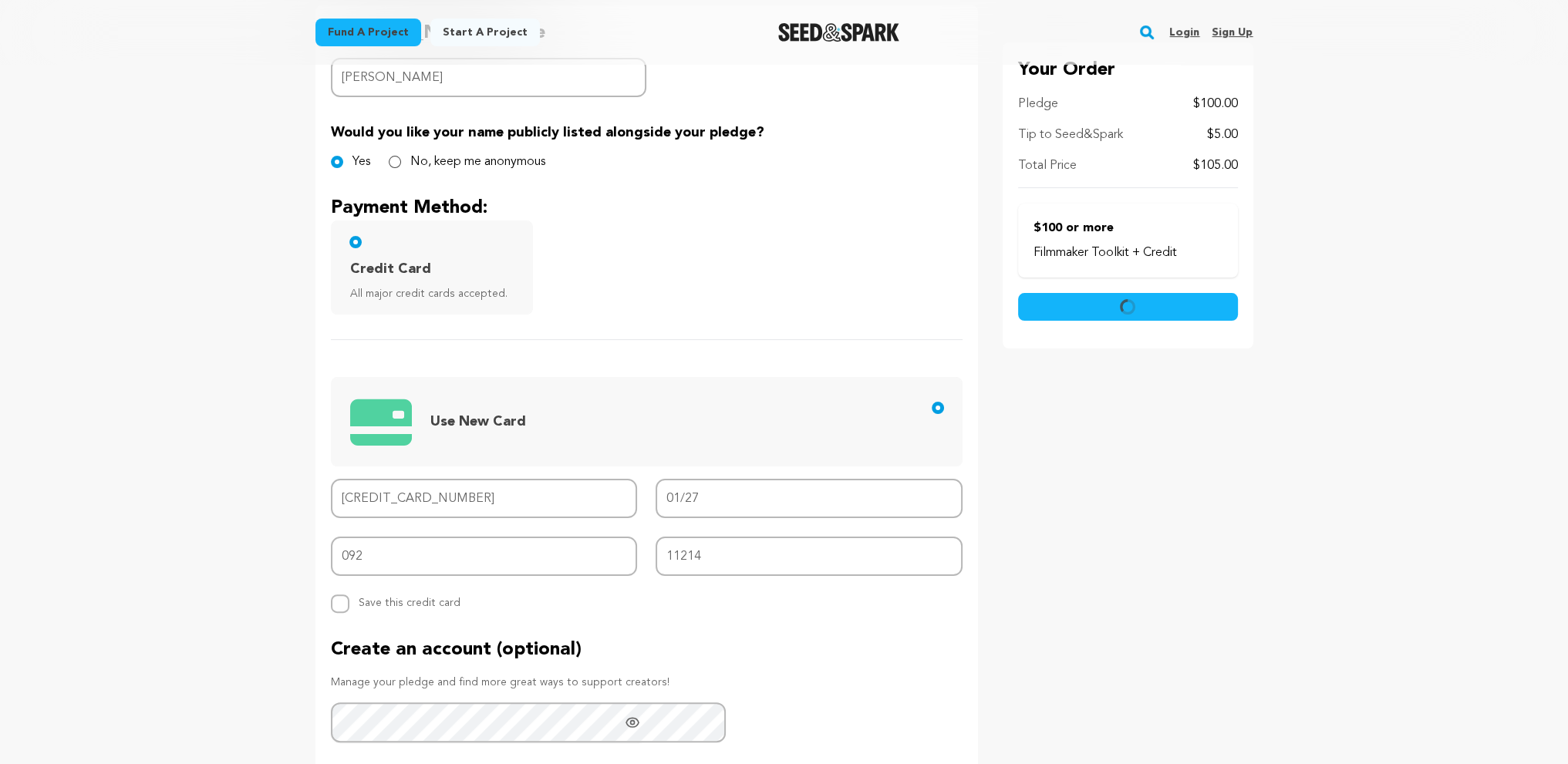
scroll to position [0, 0]
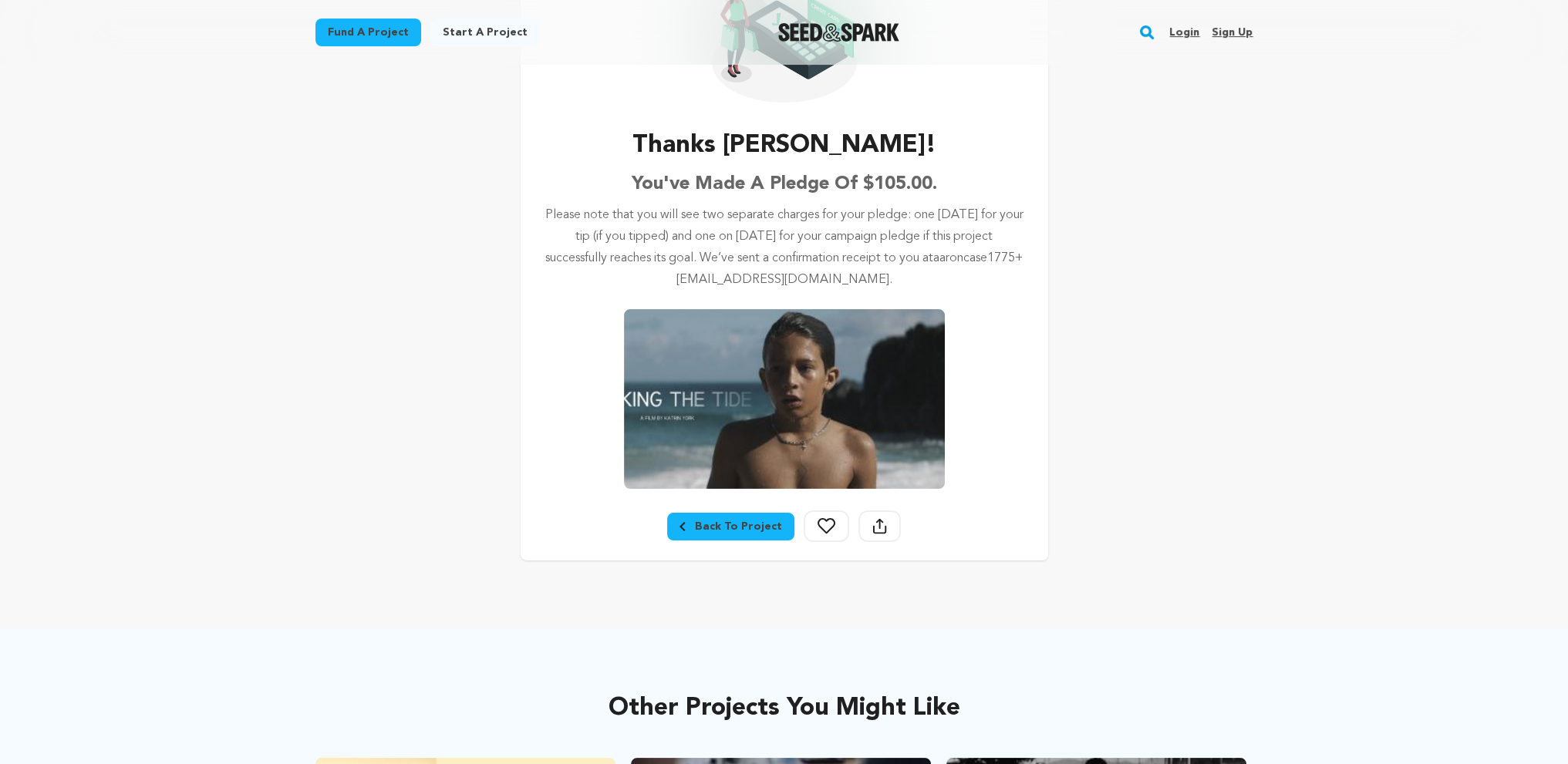
scroll to position [231, 0]
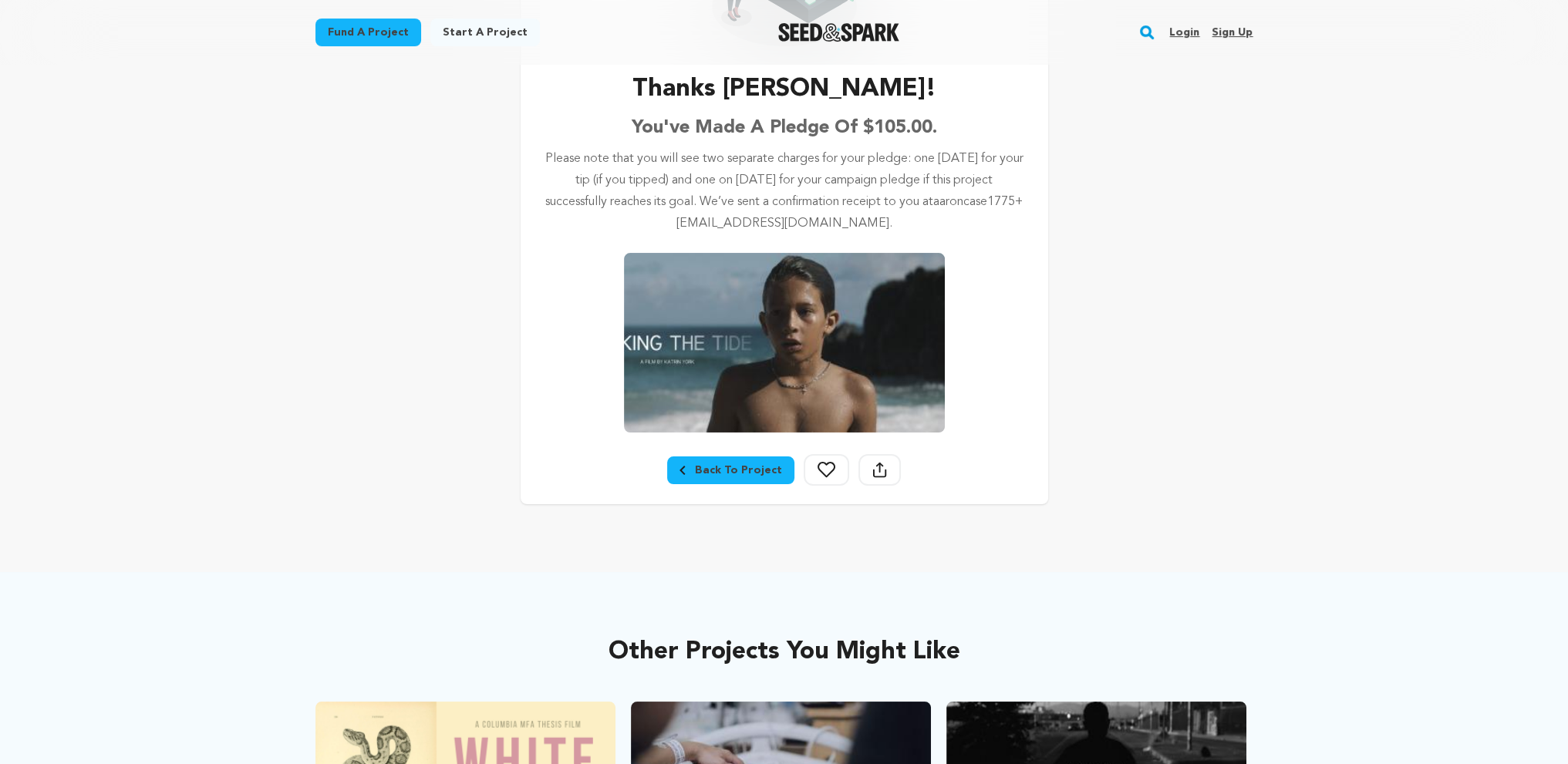
click at [712, 478] on div "Back To Project" at bounding box center [730, 471] width 102 height 15
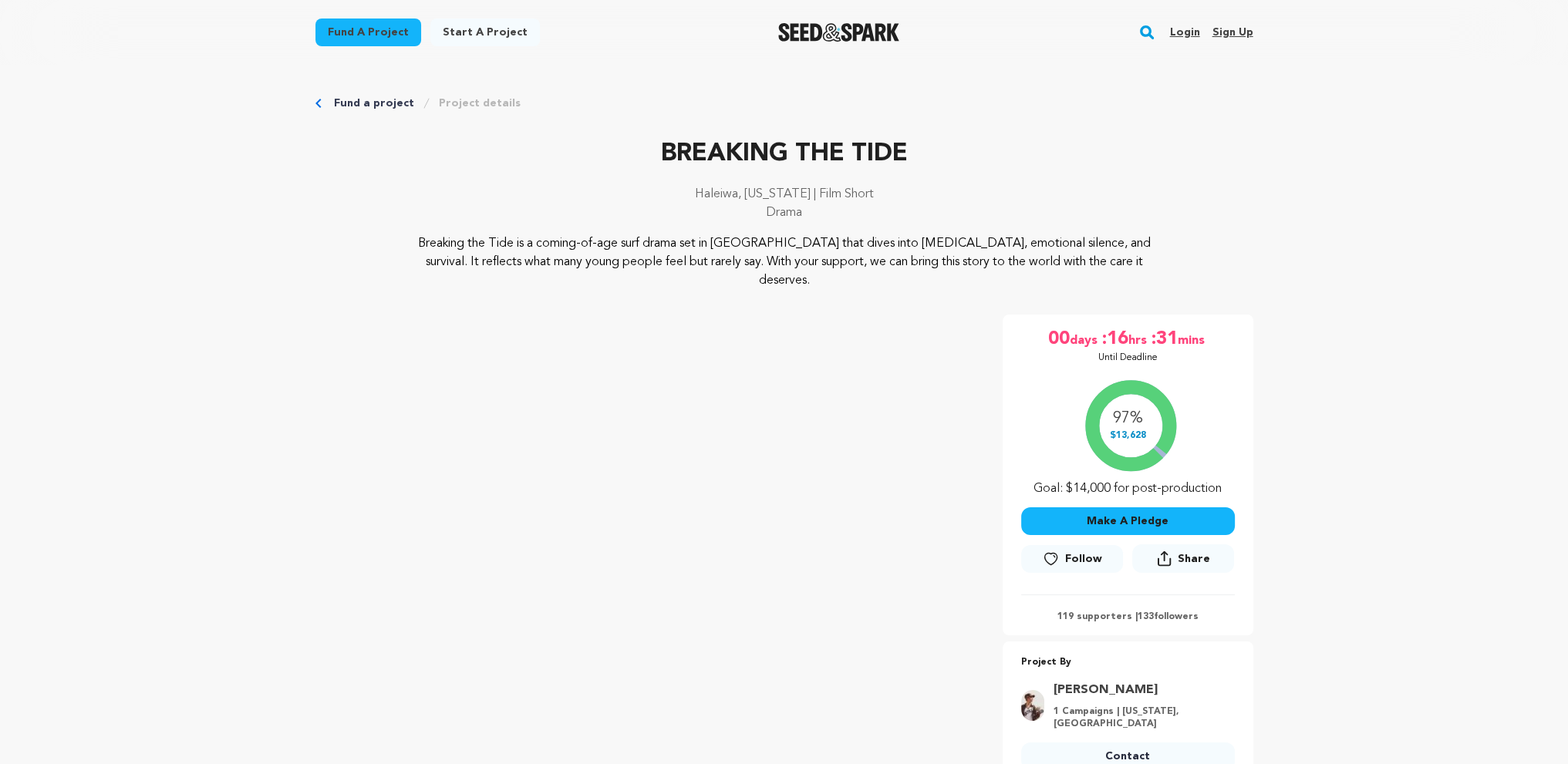
click at [1178, 351] on span ":31" at bounding box center [1164, 339] width 28 height 25
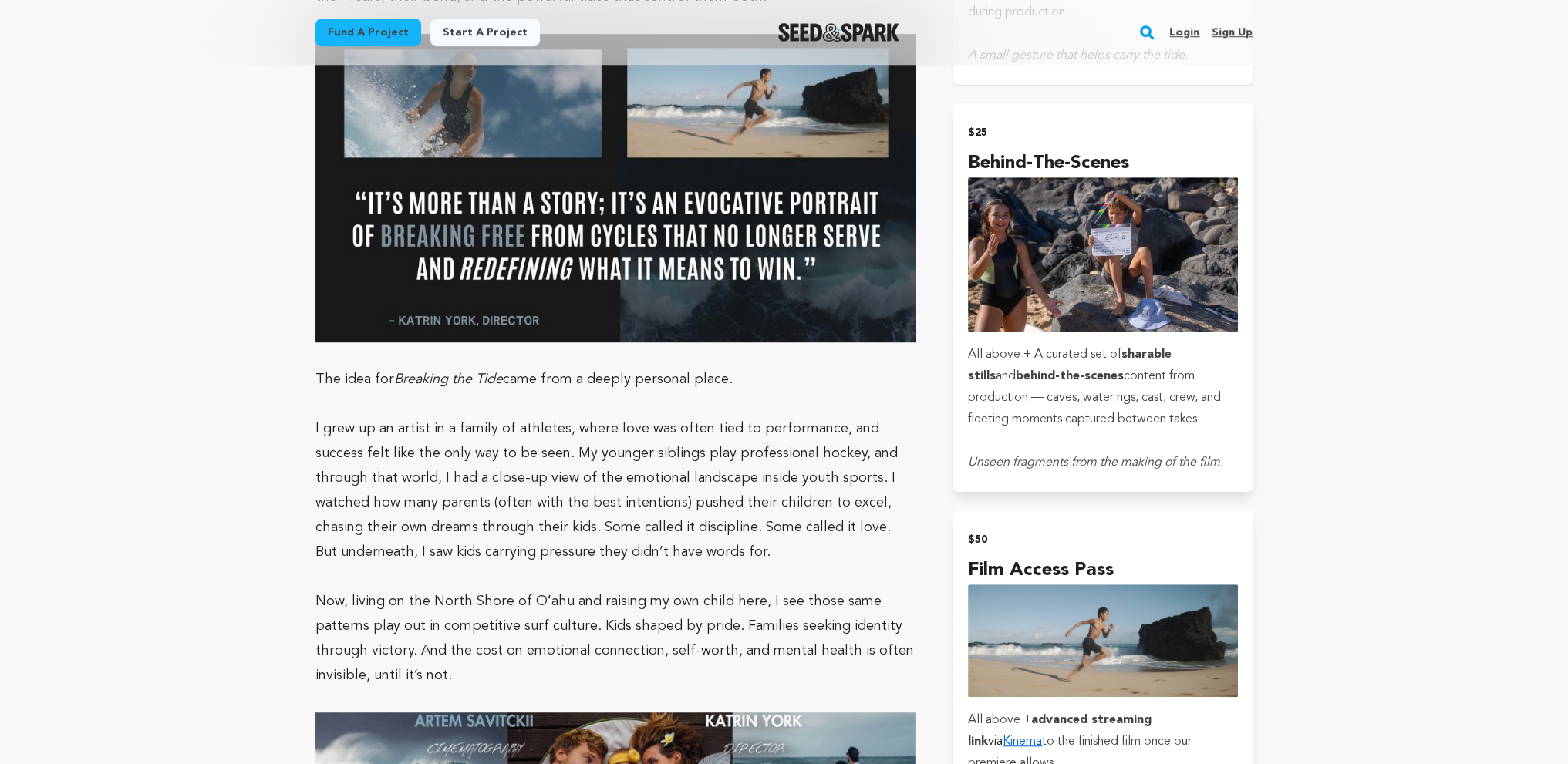
scroll to position [1310, 0]
